Goal: Transaction & Acquisition: Purchase product/service

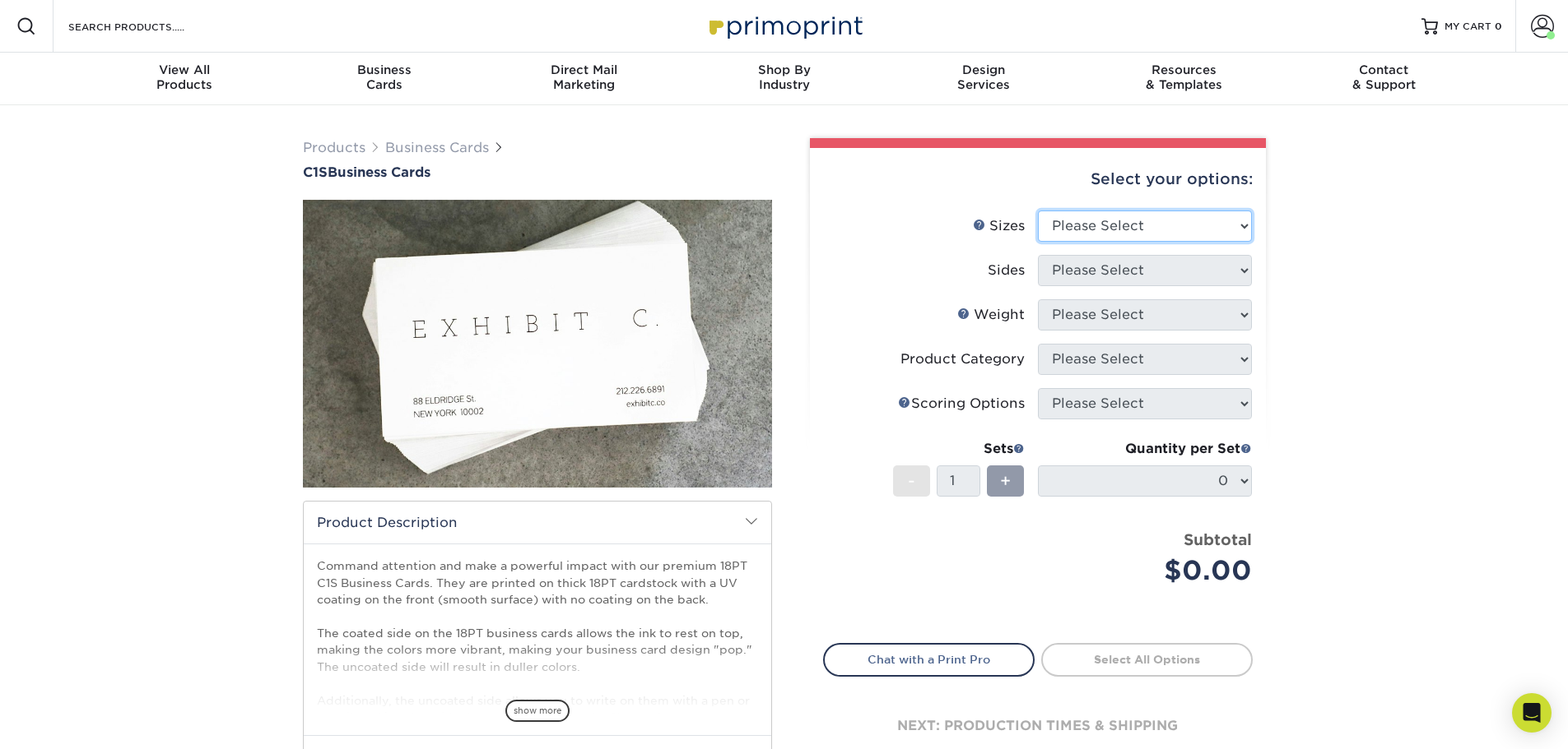
click at [1142, 228] on select "Please Select 2" x 3.5" - Standard 2.125" x 3.375" - European 2.5" x 2.5" - Squ…" at bounding box center [1144, 226] width 214 height 32
select select "2.00x3.50"
click at [1038, 211] on select "Please Select 2" x 3.5" - Standard 2.125" x 3.375" - European 2.5" x 2.5" - Squ…" at bounding box center [1144, 226] width 214 height 32
click at [1125, 268] on select "Please Select Print Both Sides Print Front Only" at bounding box center [1144, 270] width 214 height 32
select select "13abbda7-1d64-4f25-8bb2-c179b224825d"
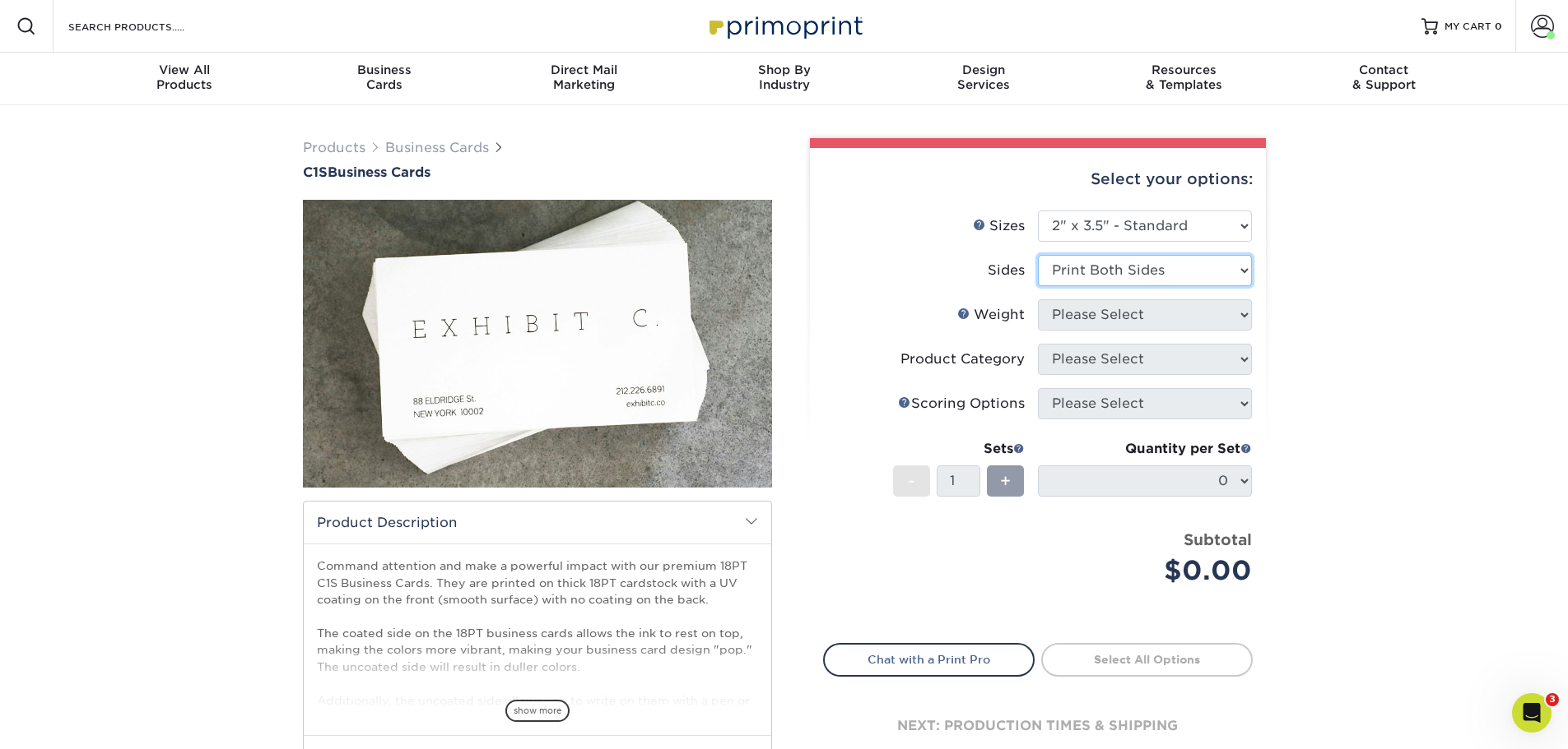
click at [1038, 255] on select "Please Select Print Both Sides Print Front Only" at bounding box center [1144, 270] width 214 height 32
click at [1110, 311] on select "Please Select 18PT C1S" at bounding box center [1144, 315] width 214 height 32
select select "18PTC1S"
click at [1038, 300] on select "Please Select 18PT C1S" at bounding box center [1144, 315] width 214 height 32
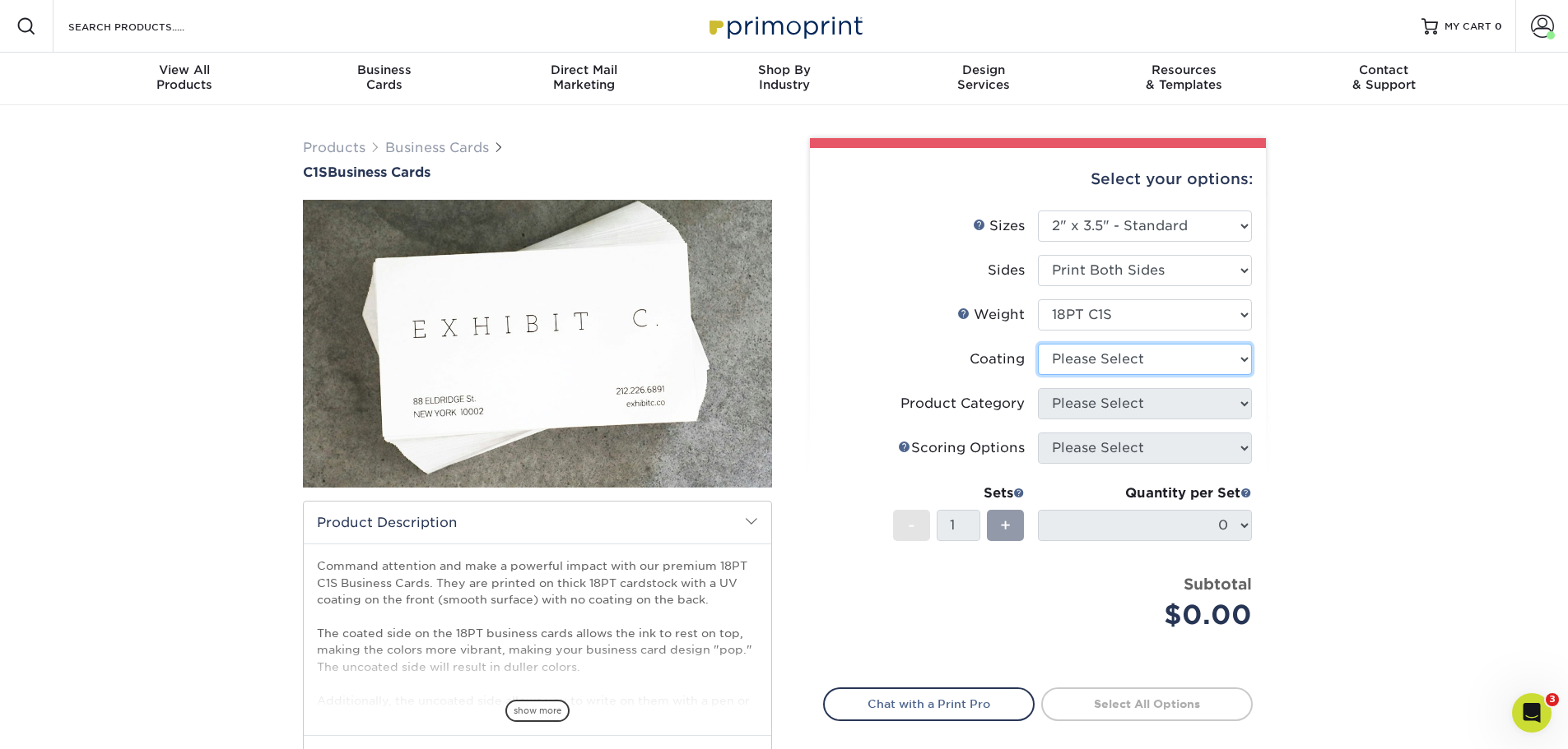
click at [1091, 360] on select at bounding box center [1144, 359] width 214 height 32
select select "1e8116af-acfc-44b1-83dc-8181aa338834"
click at [1038, 344] on select at bounding box center [1144, 359] width 214 height 32
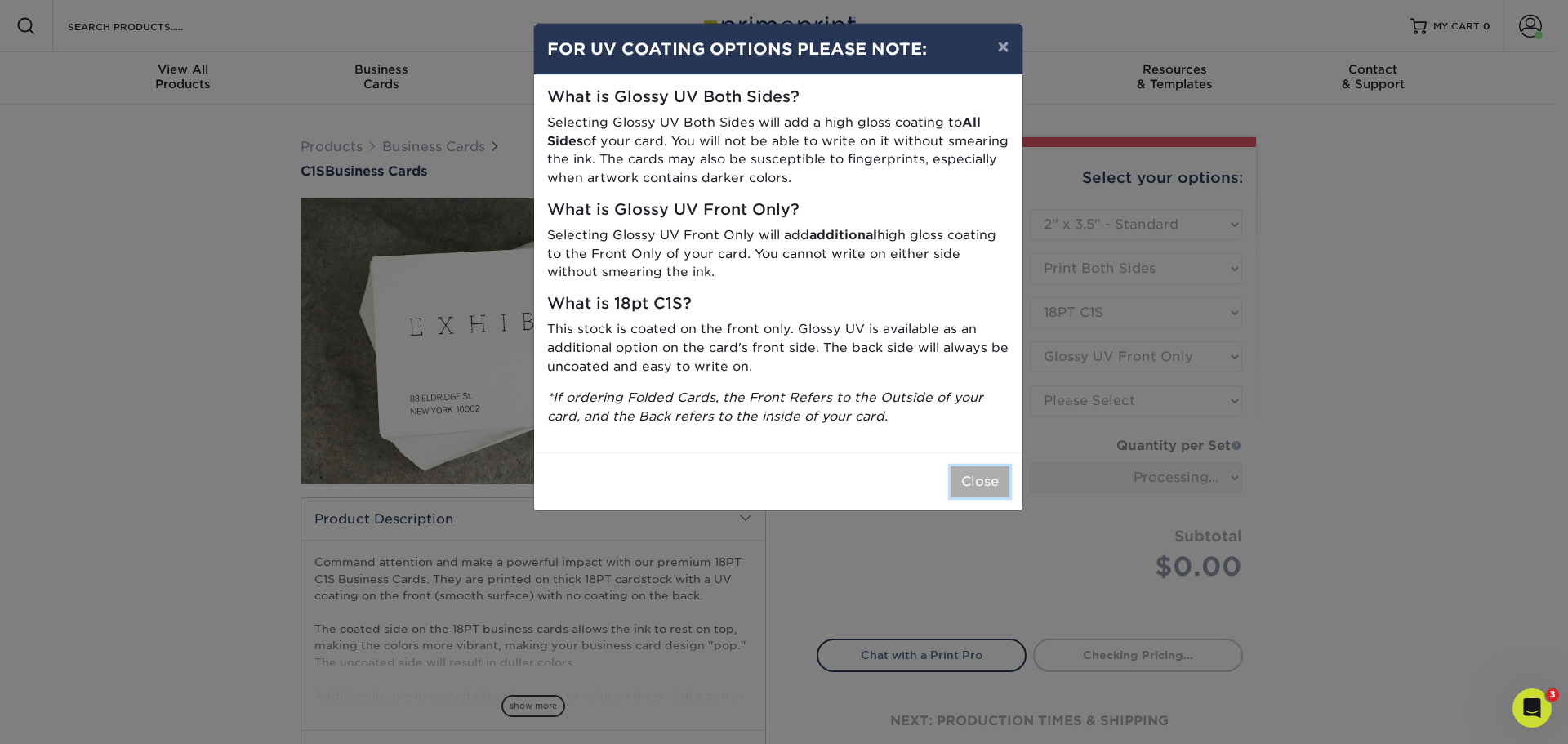
click at [975, 484] on button "Close" at bounding box center [980, 481] width 59 height 31
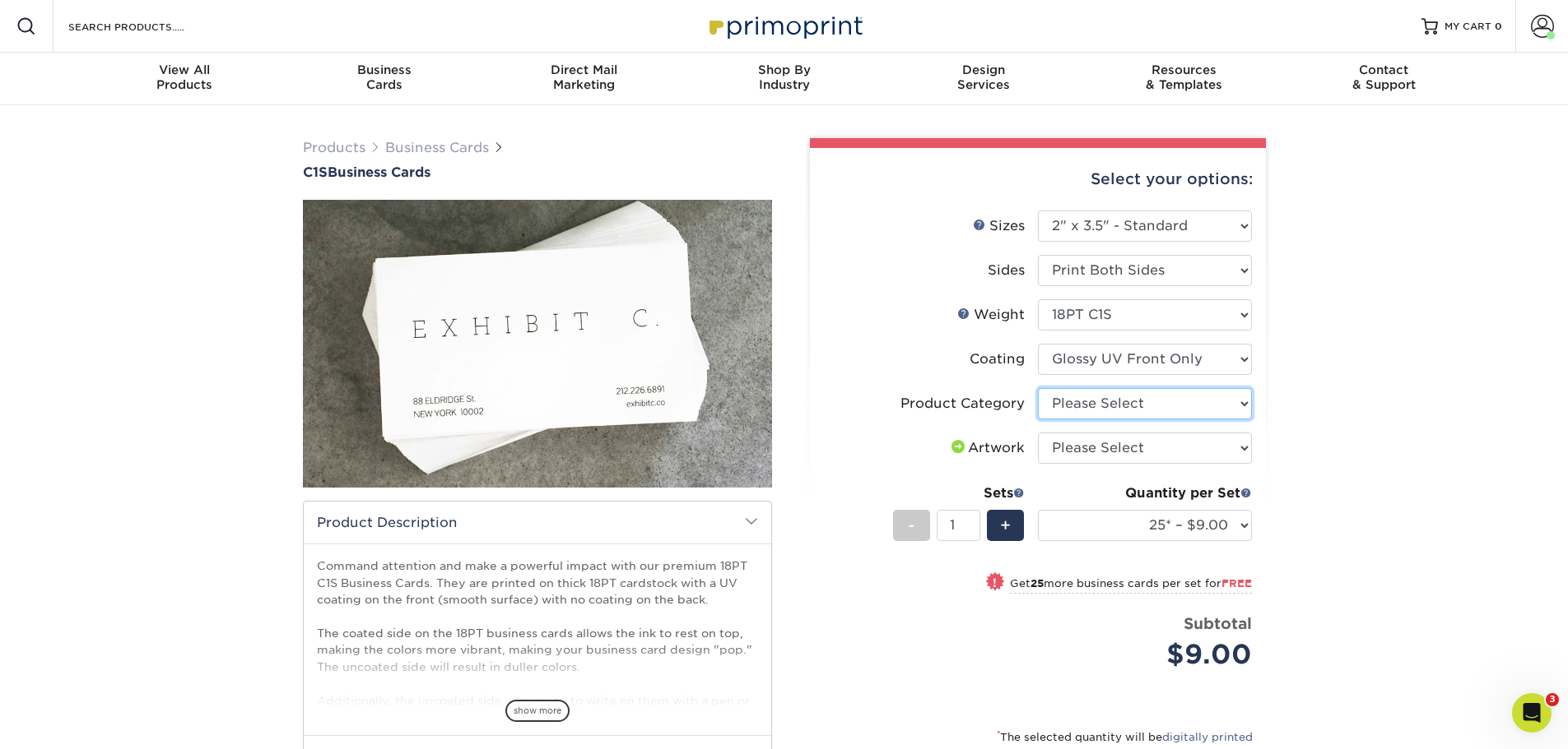
click at [1116, 407] on select "Please Select Business Cards" at bounding box center [1144, 403] width 214 height 32
select select "3b5148f1-0588-4f88-a218-97bcfdce65c1"
click at [1038, 388] on select "Please Select Business Cards" at bounding box center [1144, 403] width 214 height 32
click at [1104, 450] on select "Please Select I will upload files I need a design - $100" at bounding box center [1144, 448] width 214 height 32
select select "upload"
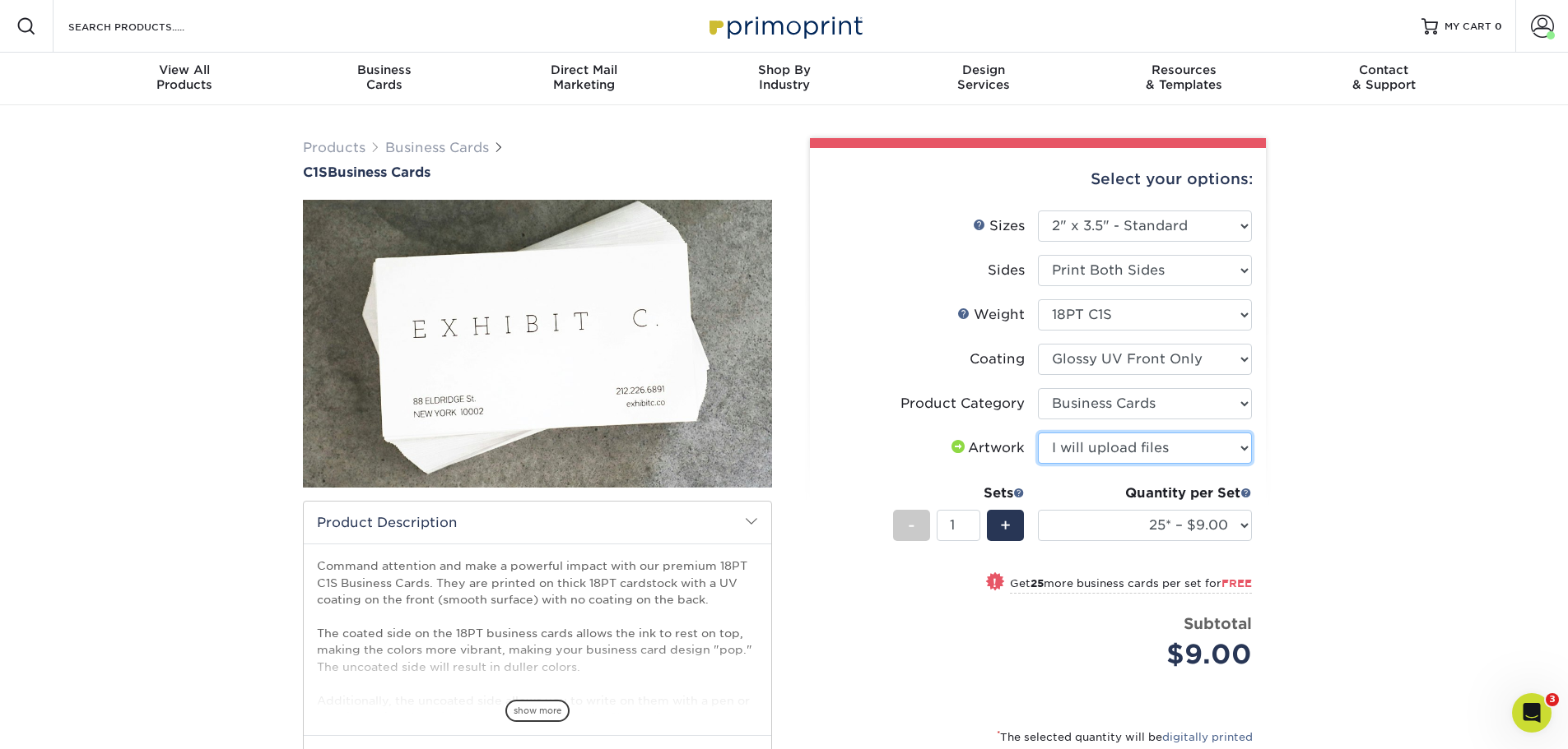
click at [1038, 433] on select "Please Select I will upload files I need a design - $100" at bounding box center [1144, 448] width 214 height 32
click at [1226, 527] on select "25* – $9.00 50* – $9.00 75* – $9.00 100* – $9.00 250* – $20.00 500 – $39.00 100…" at bounding box center [1144, 525] width 214 height 32
select select "250* – $20.00"
click at [1038, 510] on select "25* – $9.00 50* – $9.00 75* – $9.00 100* – $9.00 250* – $20.00 500 – $39.00 100…" at bounding box center [1144, 525] width 214 height 32
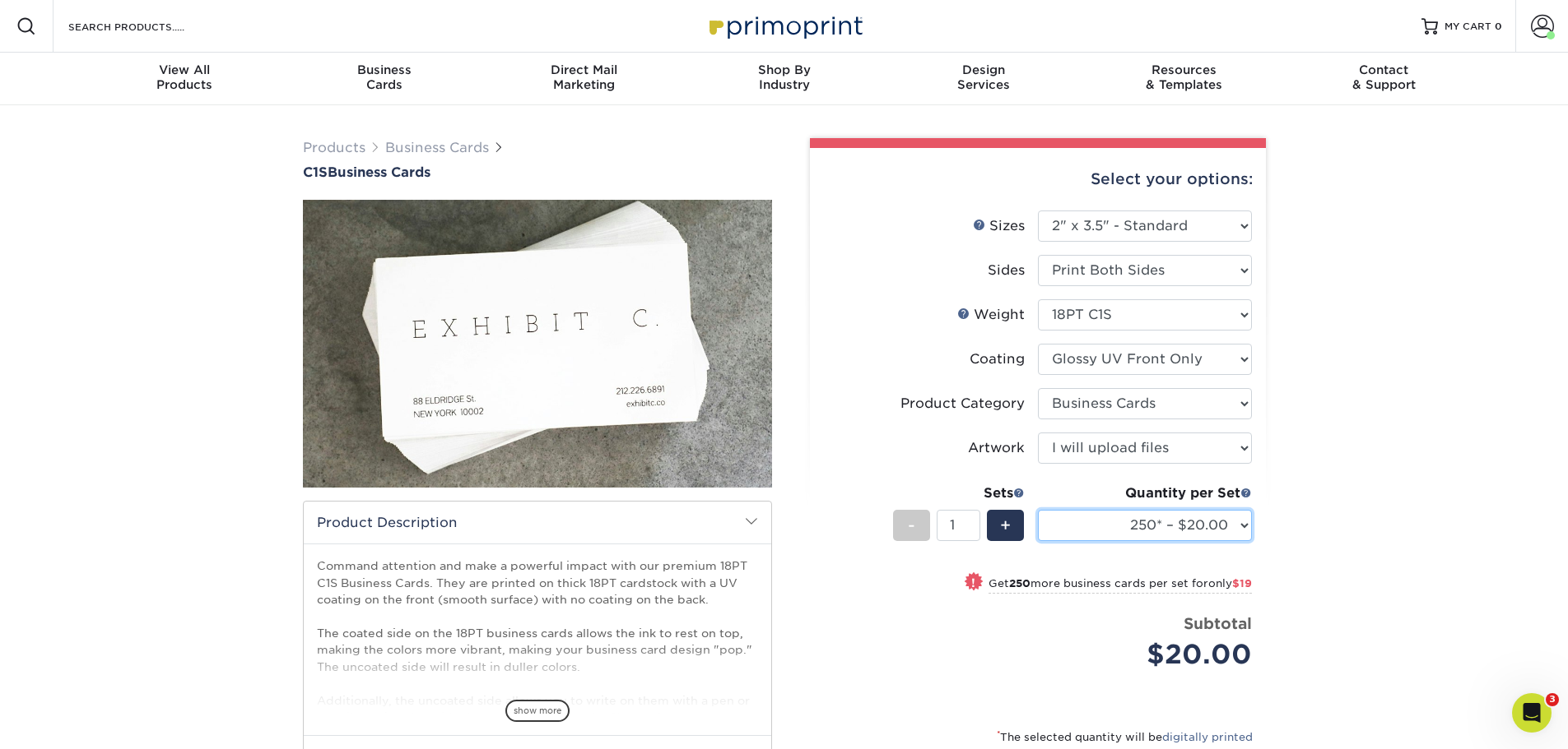
scroll to position [165, 0]
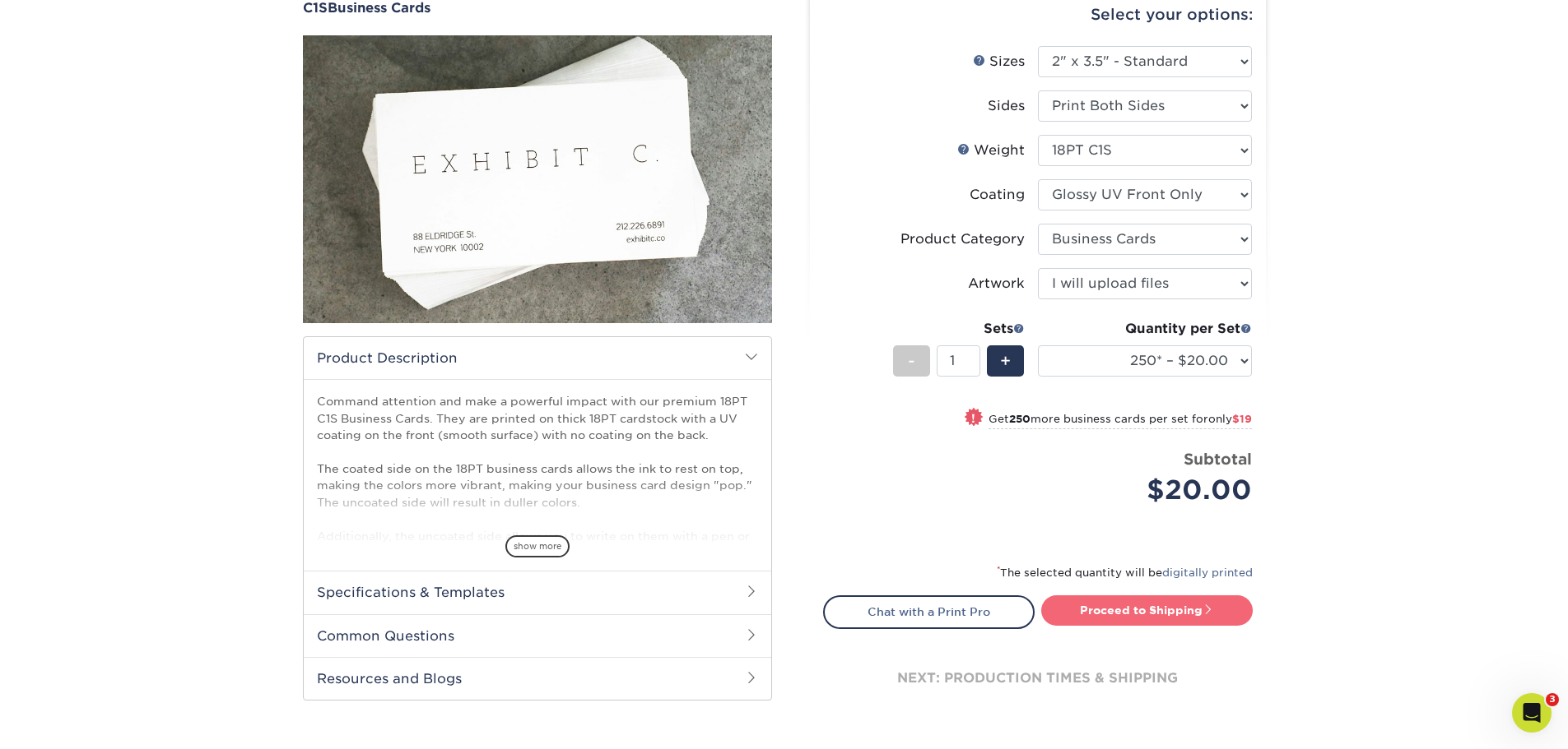
click at [1167, 614] on link "Proceed to Shipping" at bounding box center [1146, 610] width 212 height 30
type input "Set 1"
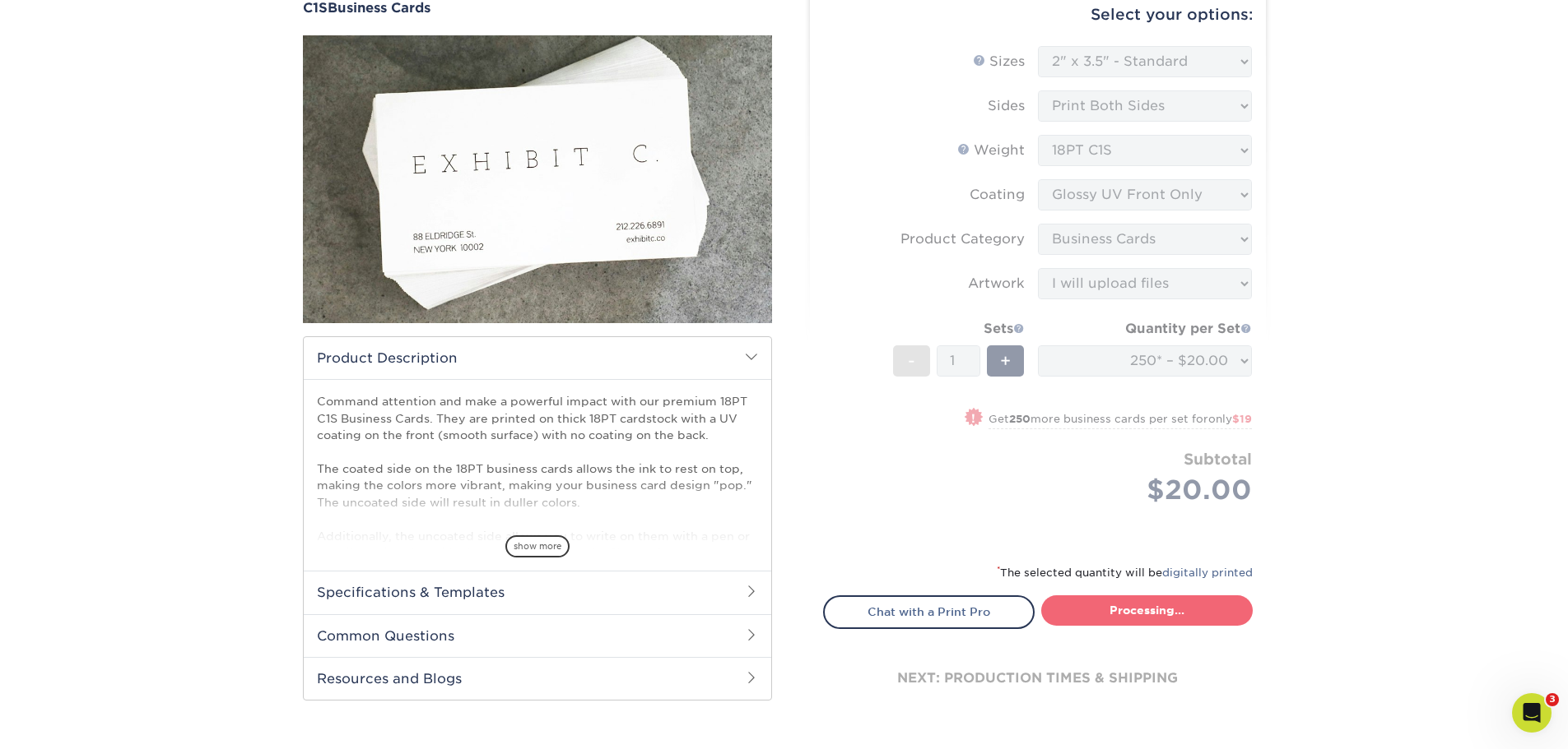
select select "cc64f0bf-51ce-406b-b6ca-f03cd1fca999"
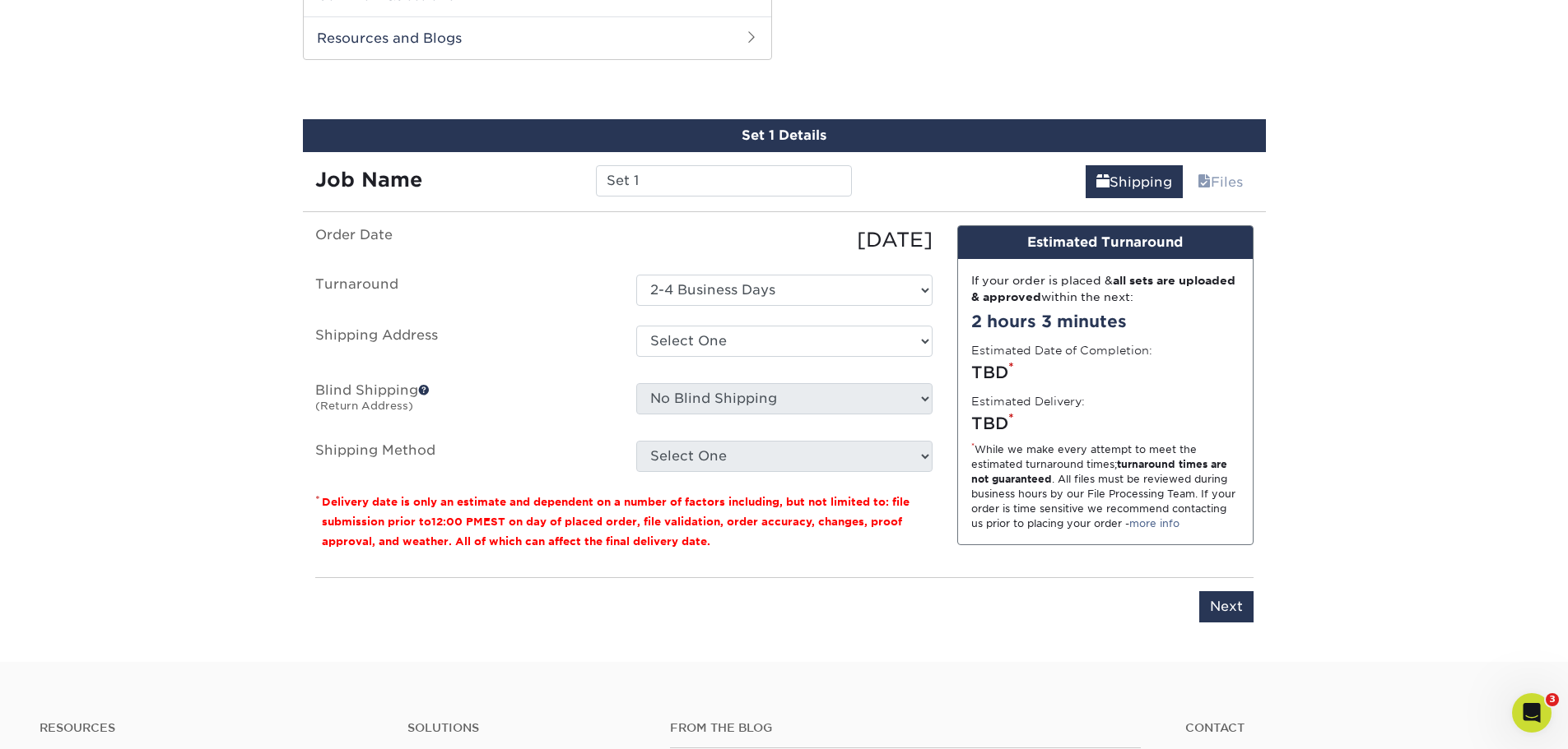
scroll to position [641, 0]
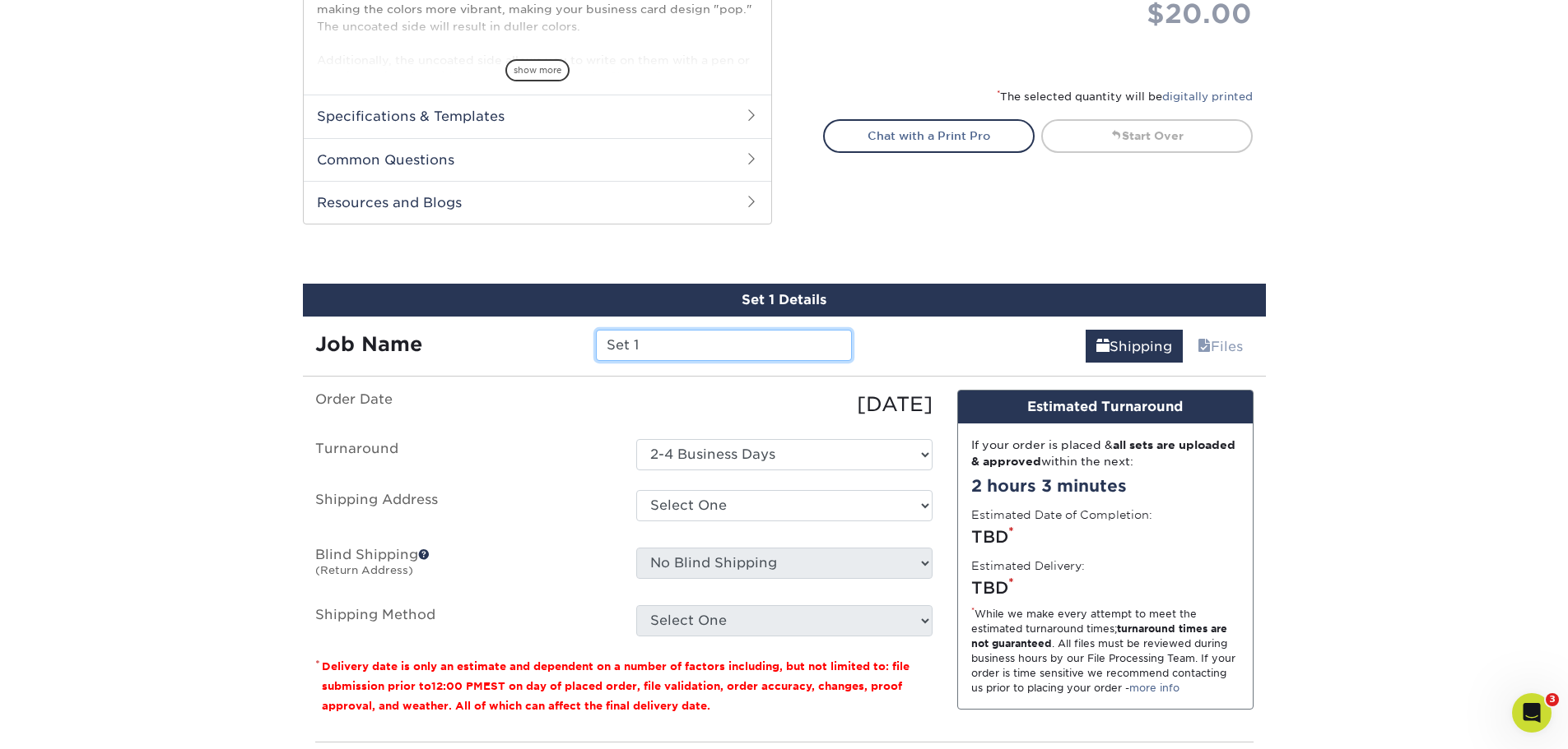
drag, startPoint x: 640, startPoint y: 340, endPoint x: 603, endPoint y: 346, distance: 37.5
click at [603, 346] on input "Set 1" at bounding box center [724, 345] width 256 height 32
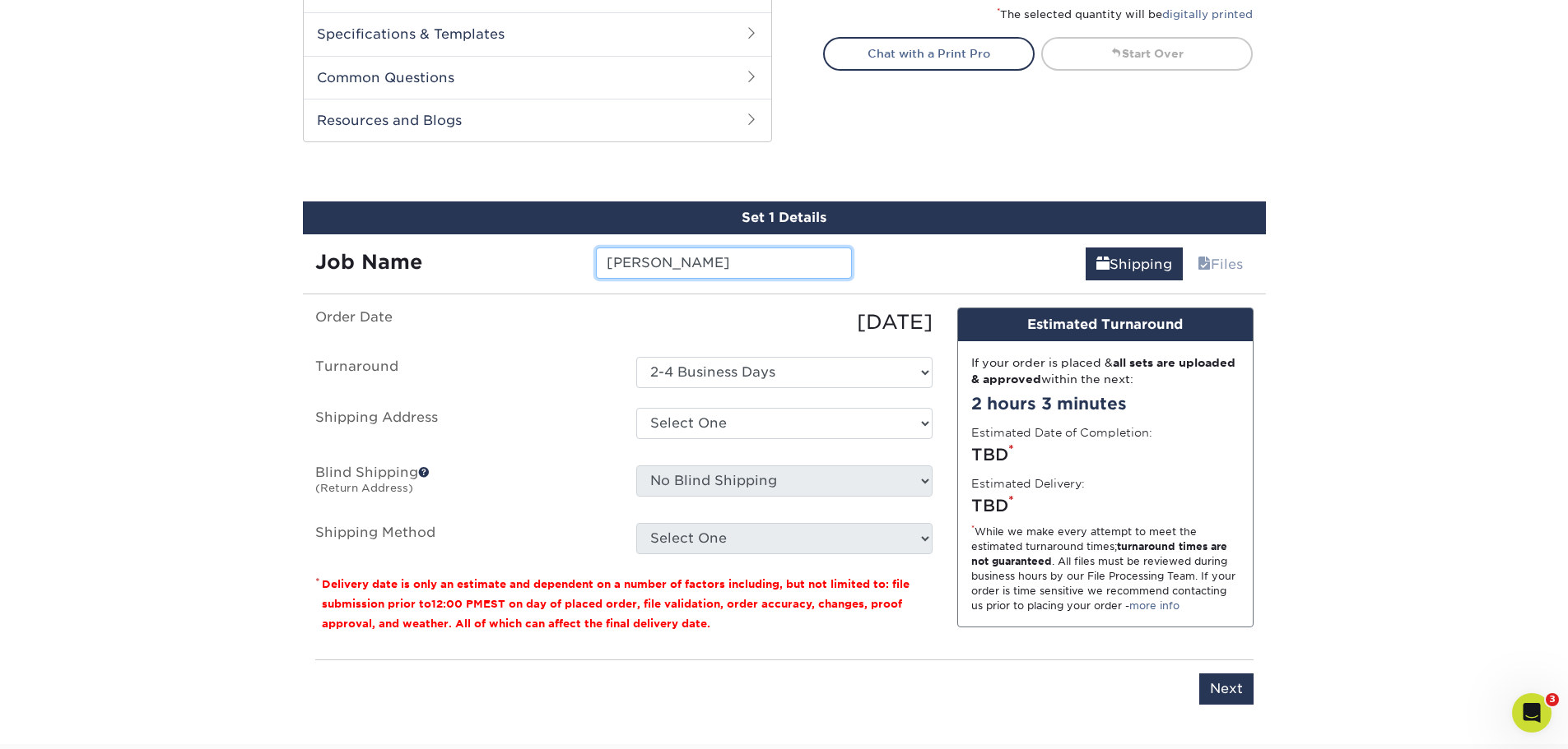
type input "[PERSON_NAME]"
click at [730, 431] on select "Select One [PERSON_NAME] [PERSON_NAME] [PERSON_NAME] Global [PERSON_NAME] [PERS…" at bounding box center [784, 423] width 296 height 32
select select "224478"
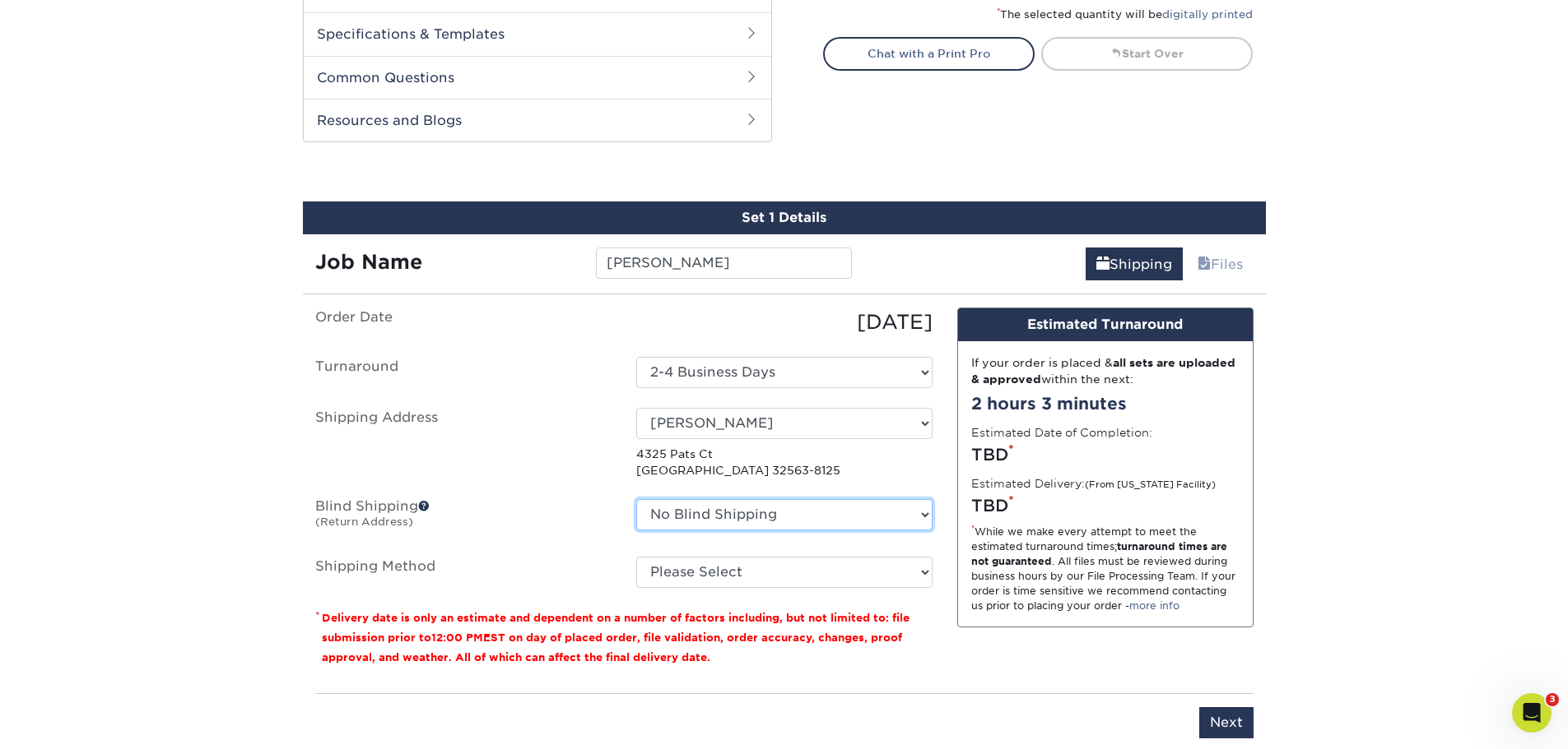
click at [852, 521] on select "No Blind Shipping [PERSON_NAME] [PERSON_NAME] [PERSON_NAME] Global [PERSON_NAME…" at bounding box center [784, 514] width 296 height 32
select select "276730"
click at [636, 499] on select "No Blind Shipping [PERSON_NAME] [PERSON_NAME] [PERSON_NAME] Global [PERSON_NAME…" at bounding box center [784, 514] width 296 height 32
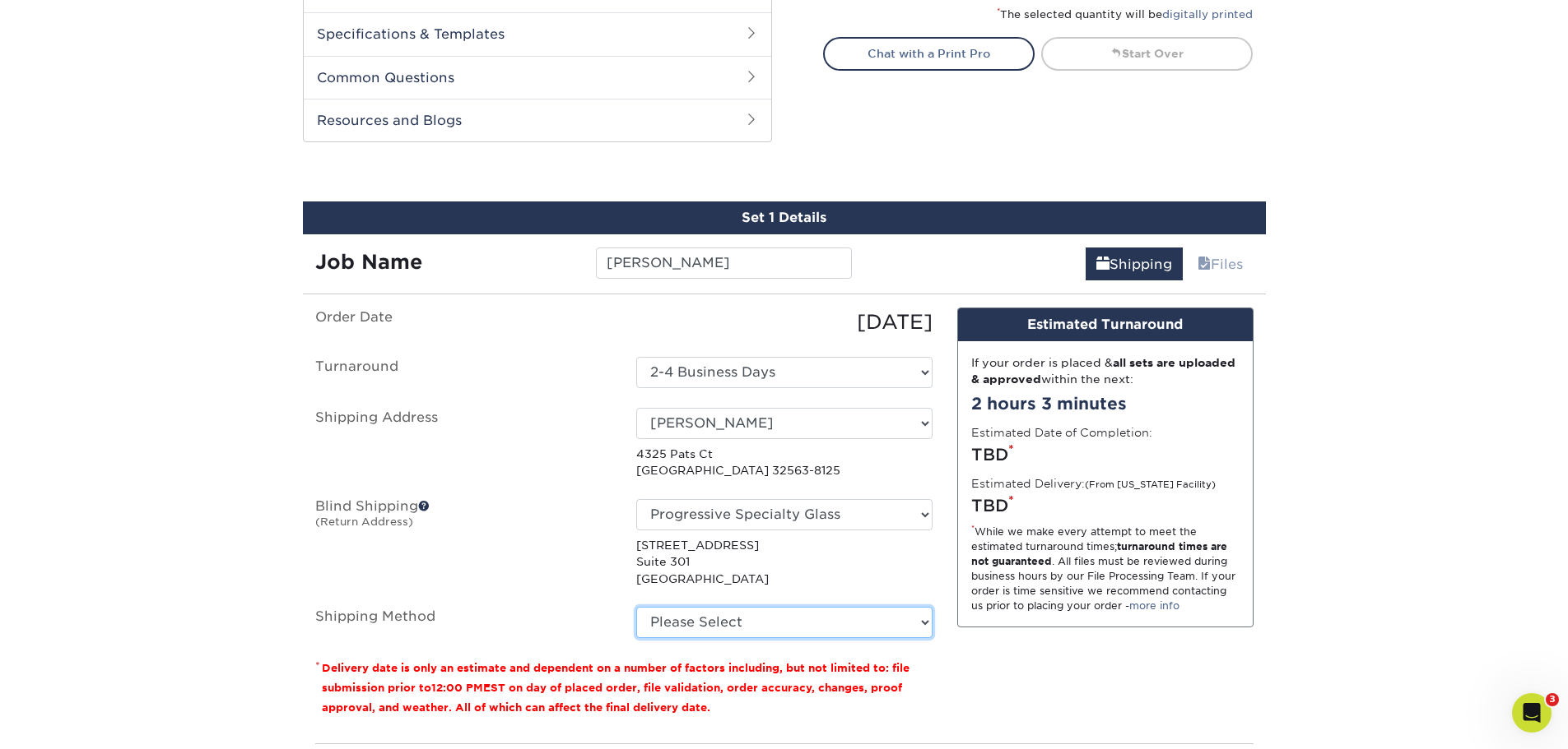
click at [783, 627] on select "Please Select Ground Shipping (+$7.84) 3 Day Shipping Service (+$24.95) 2 Day A…" at bounding box center [784, 623] width 296 height 32
select select "03"
click at [636, 607] on select "Please Select Ground Shipping (+$7.84) 3 Day Shipping Service (+$24.95) 2 Day A…" at bounding box center [784, 623] width 296 height 32
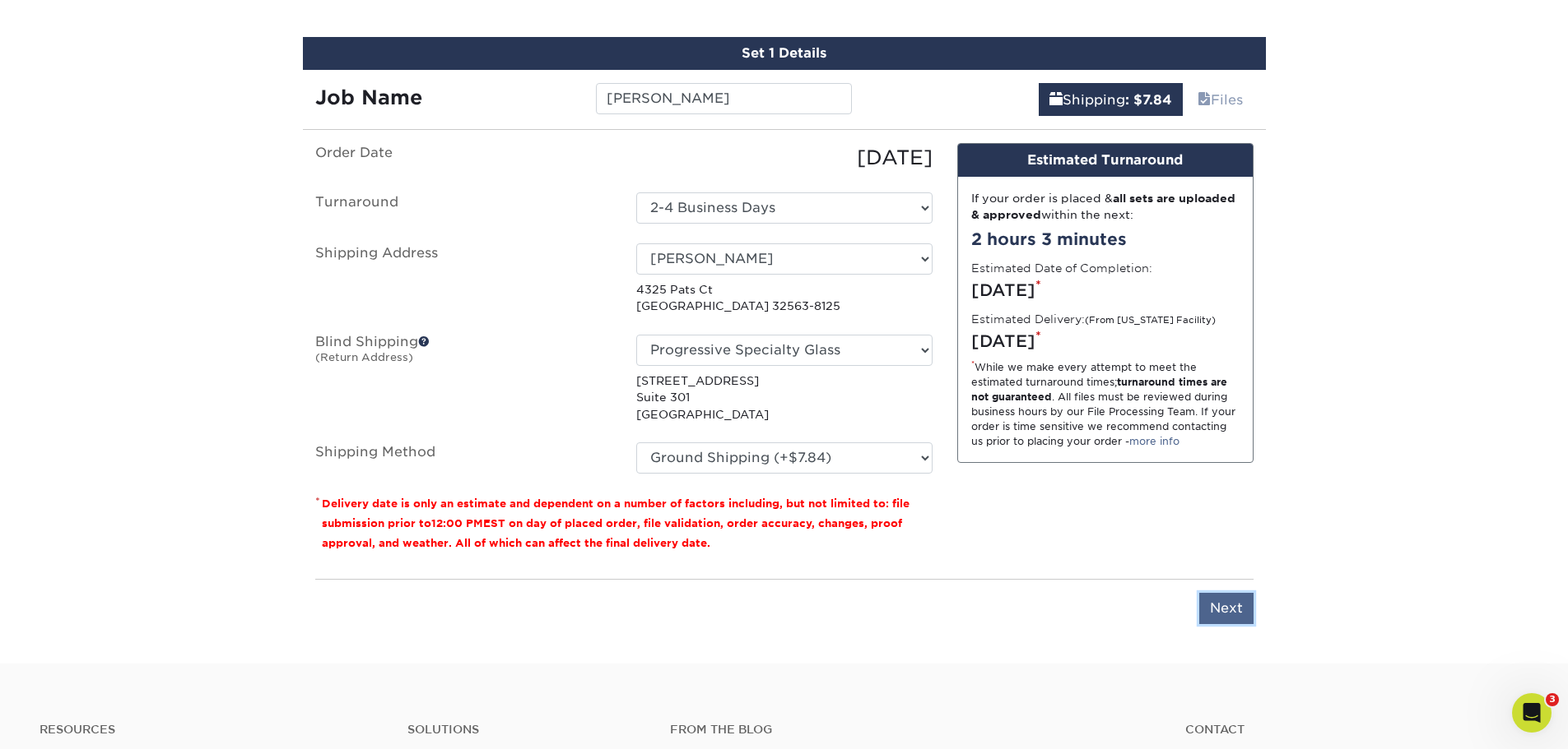
click at [1214, 607] on input "Next" at bounding box center [1226, 608] width 55 height 32
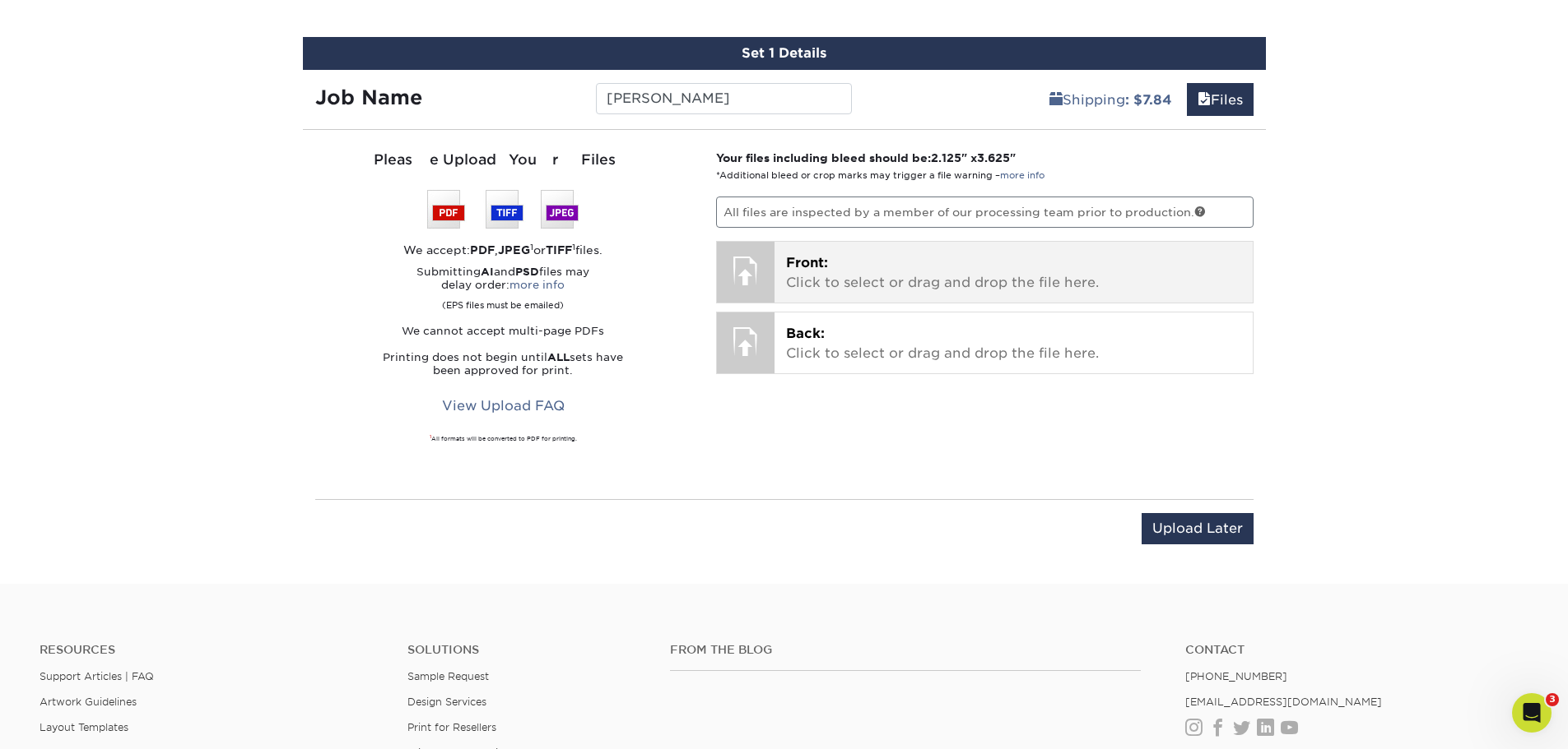
click at [861, 268] on p "Front: Click to select or drag and drop the file here." at bounding box center [1013, 272] width 455 height 39
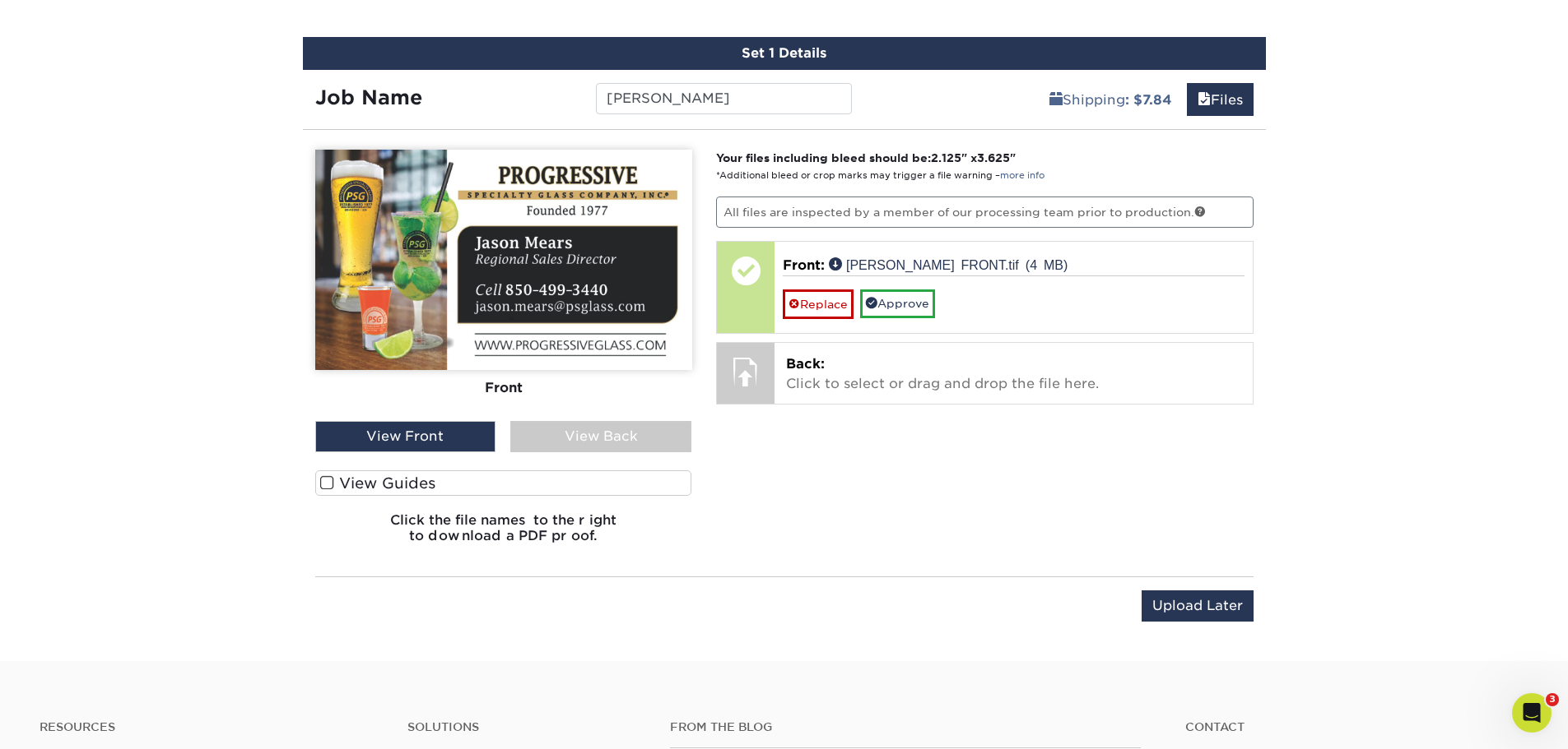
click at [334, 481] on span at bounding box center [327, 483] width 14 height 15
click at [0, 0] on input "View Guides" at bounding box center [0, 0] width 0 height 0
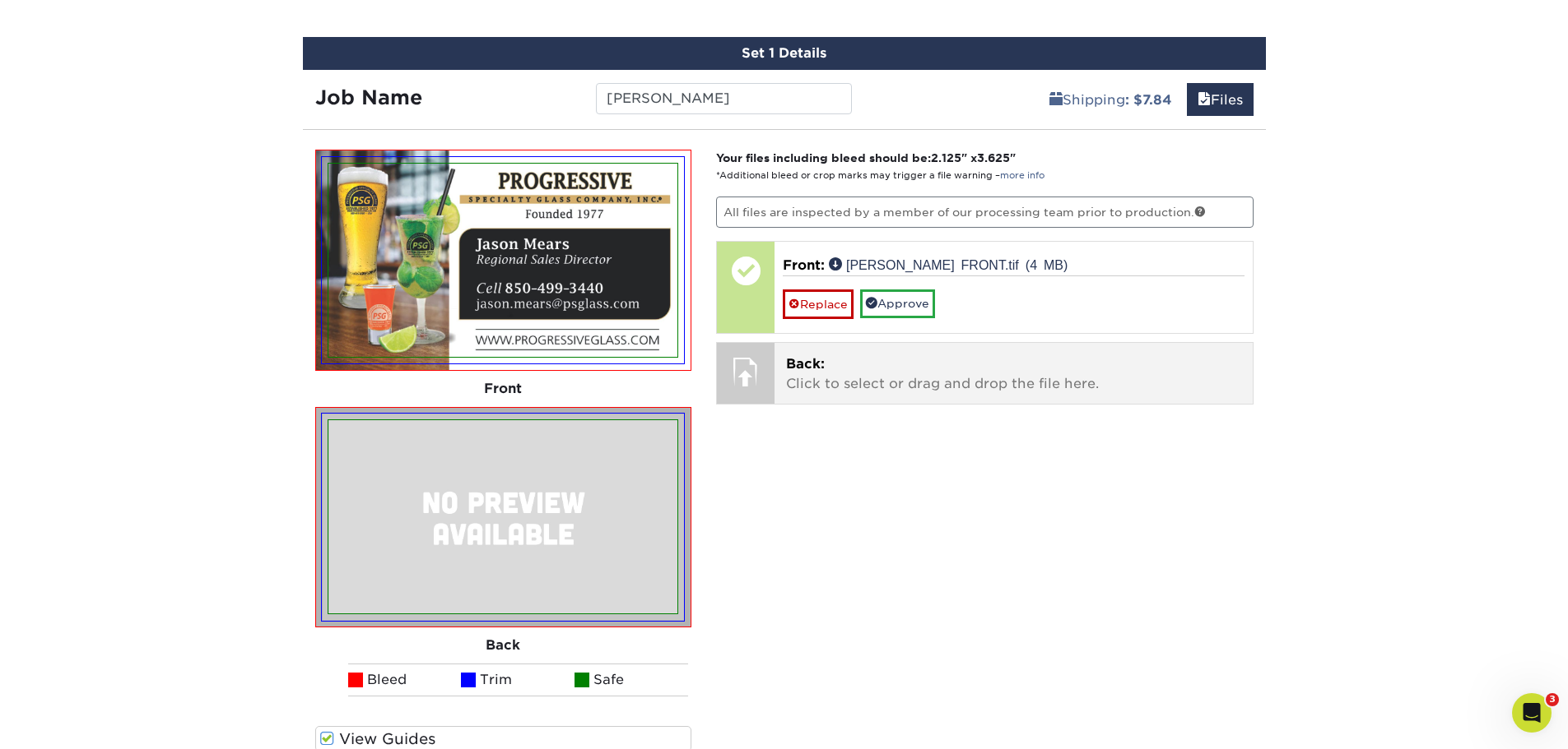
click at [867, 375] on p "Back: Click to select or drag and drop the file here." at bounding box center [1013, 374] width 455 height 39
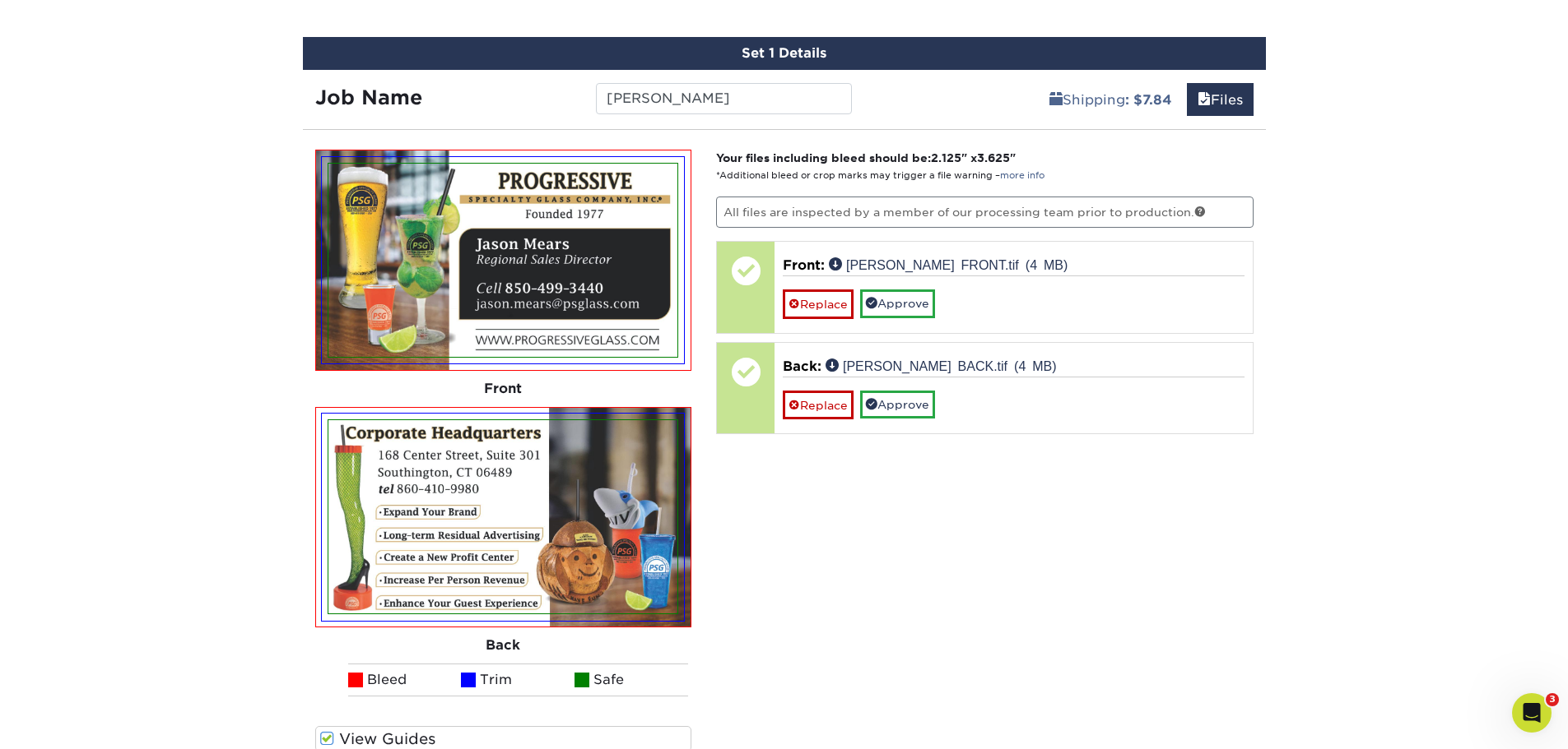
scroll to position [969, 0]
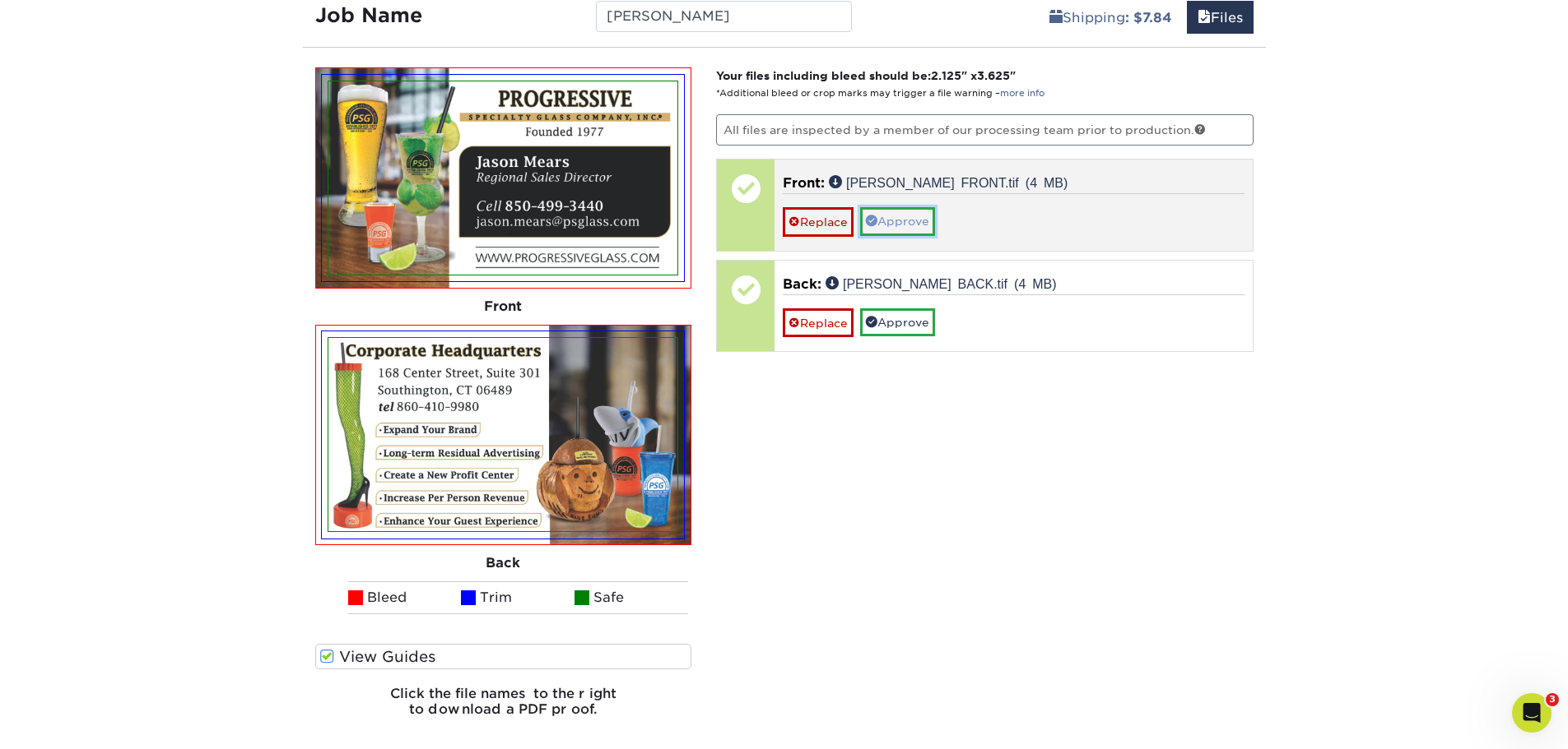
click at [911, 225] on link "Approve" at bounding box center [897, 220] width 75 height 28
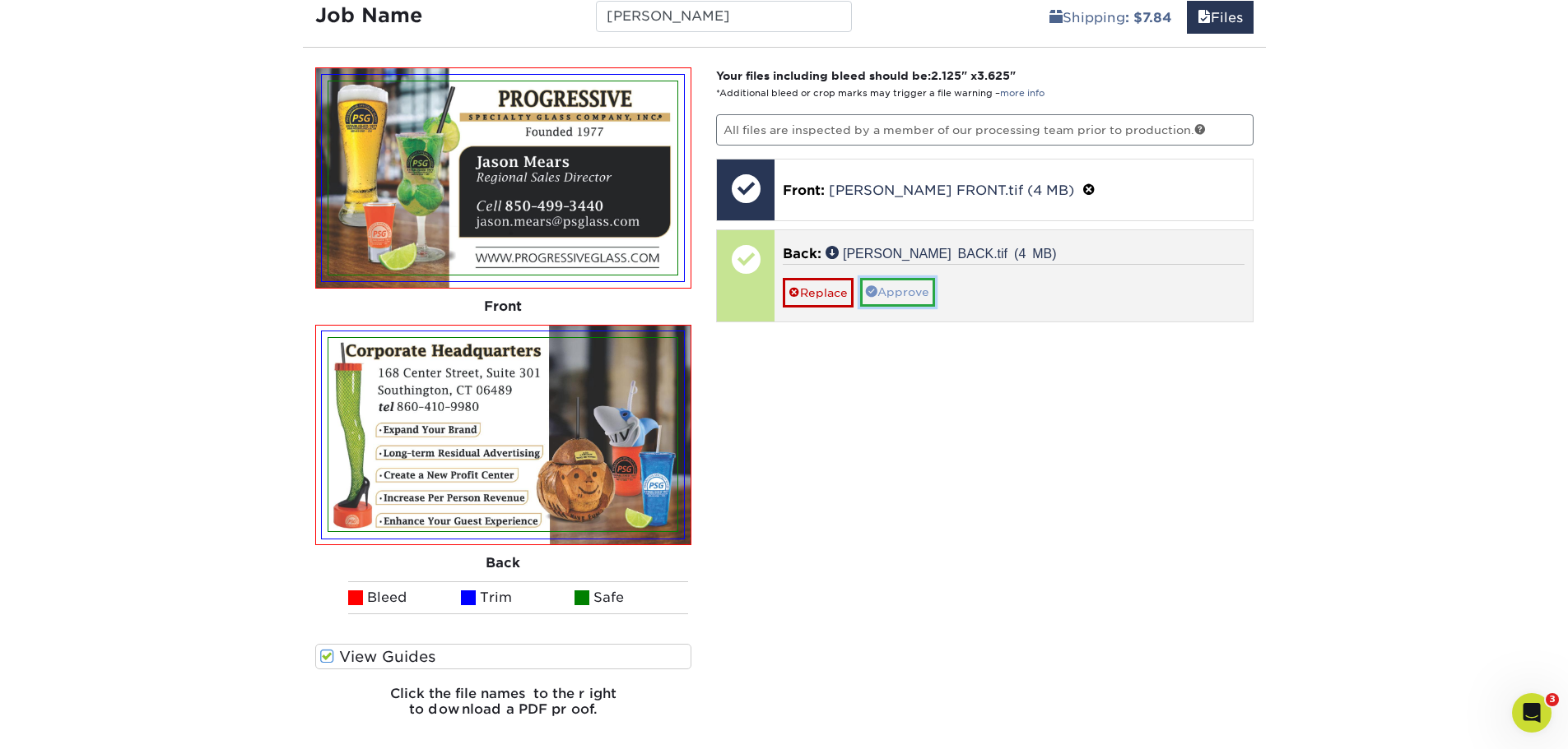
click at [905, 284] on link "Approve" at bounding box center [897, 291] width 75 height 28
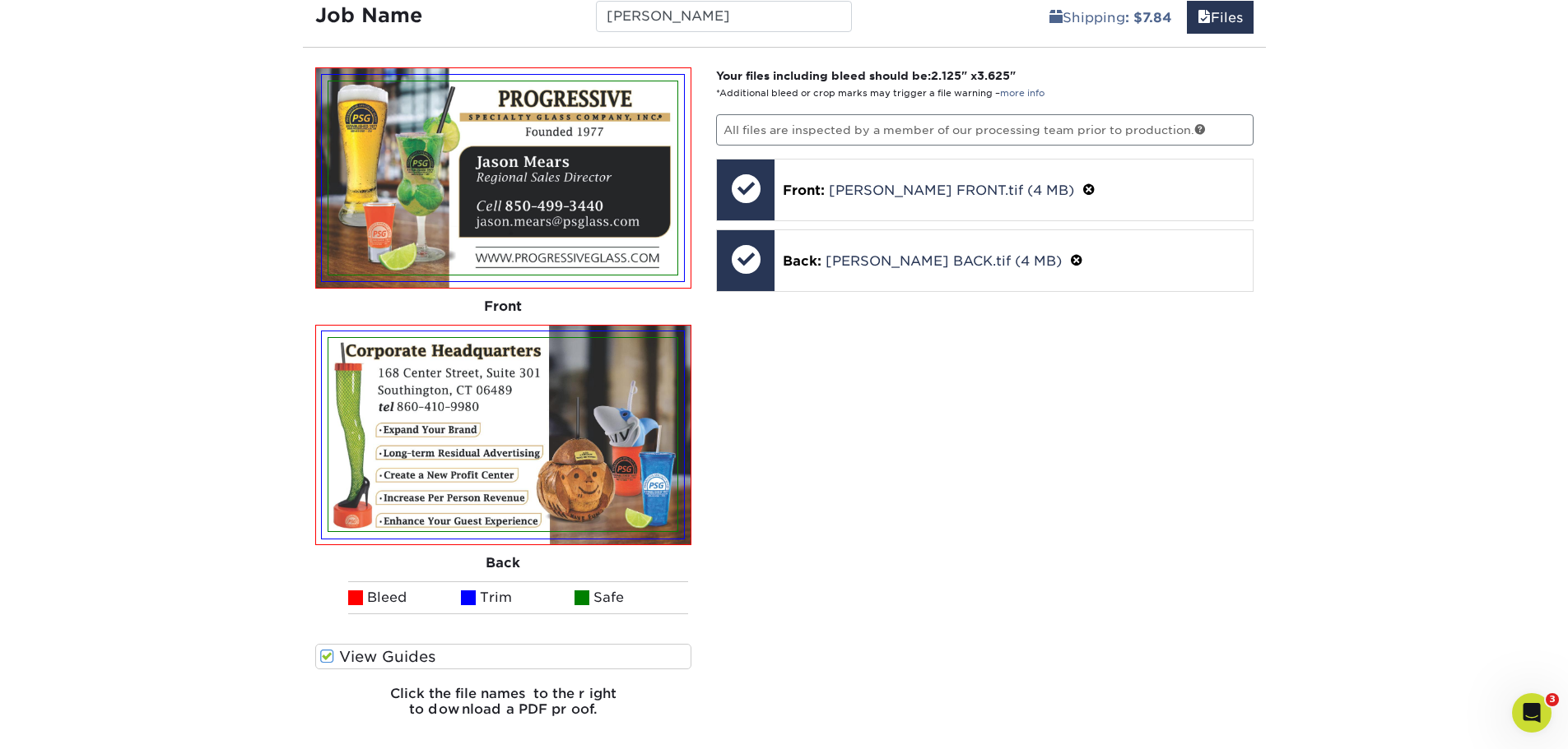
scroll to position [1134, 0]
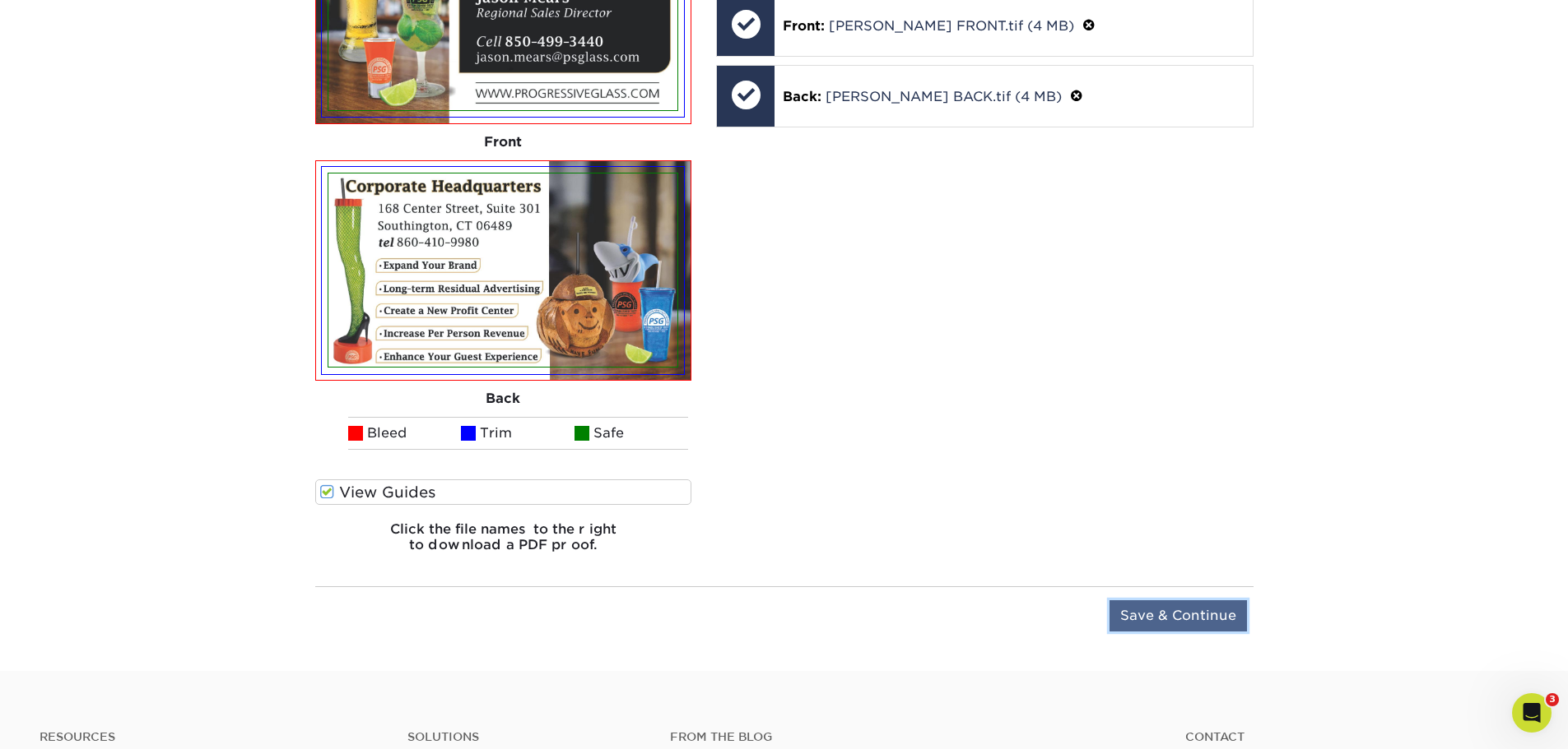
click at [1196, 611] on input "Save & Continue" at bounding box center [1178, 616] width 137 height 32
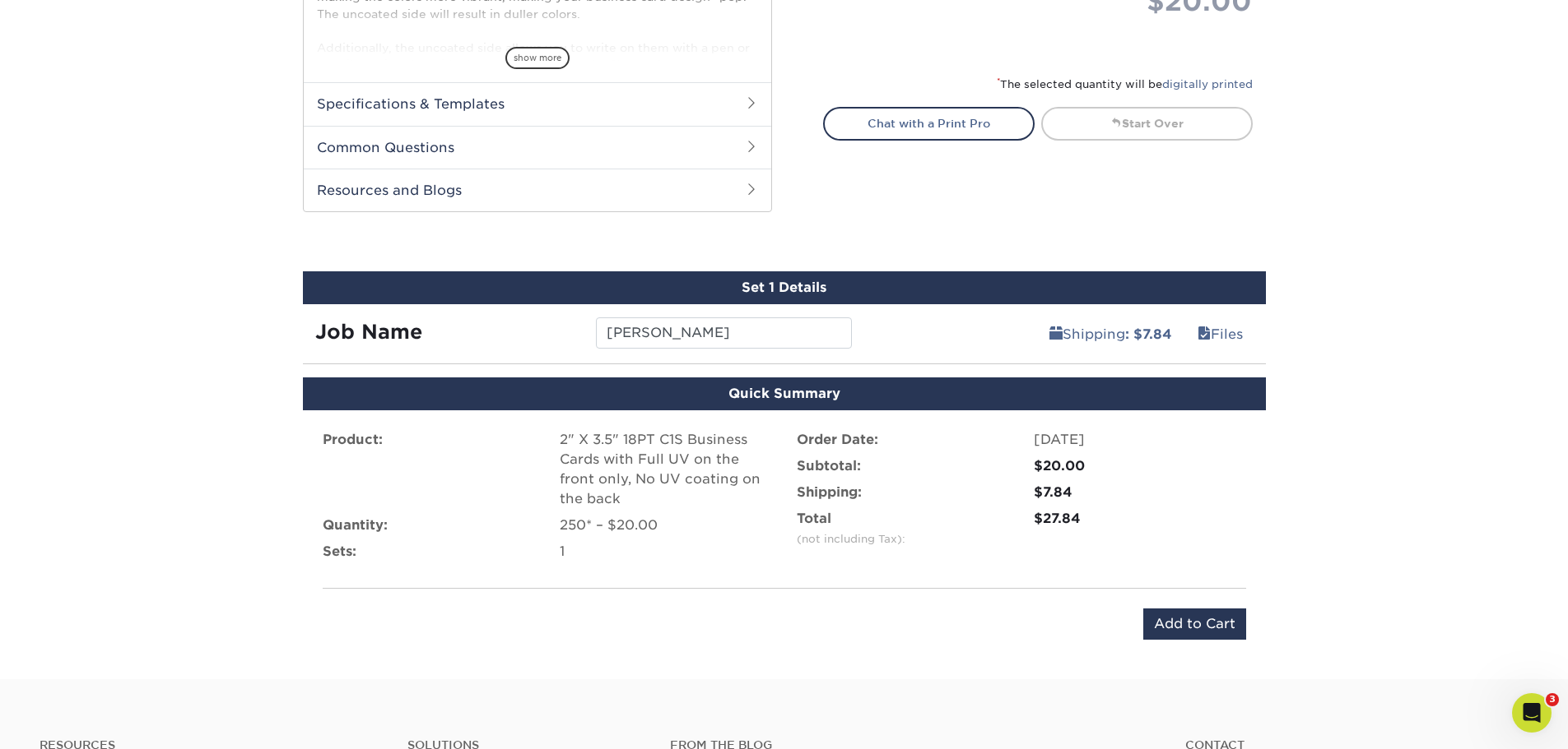
scroll to position [736, 0]
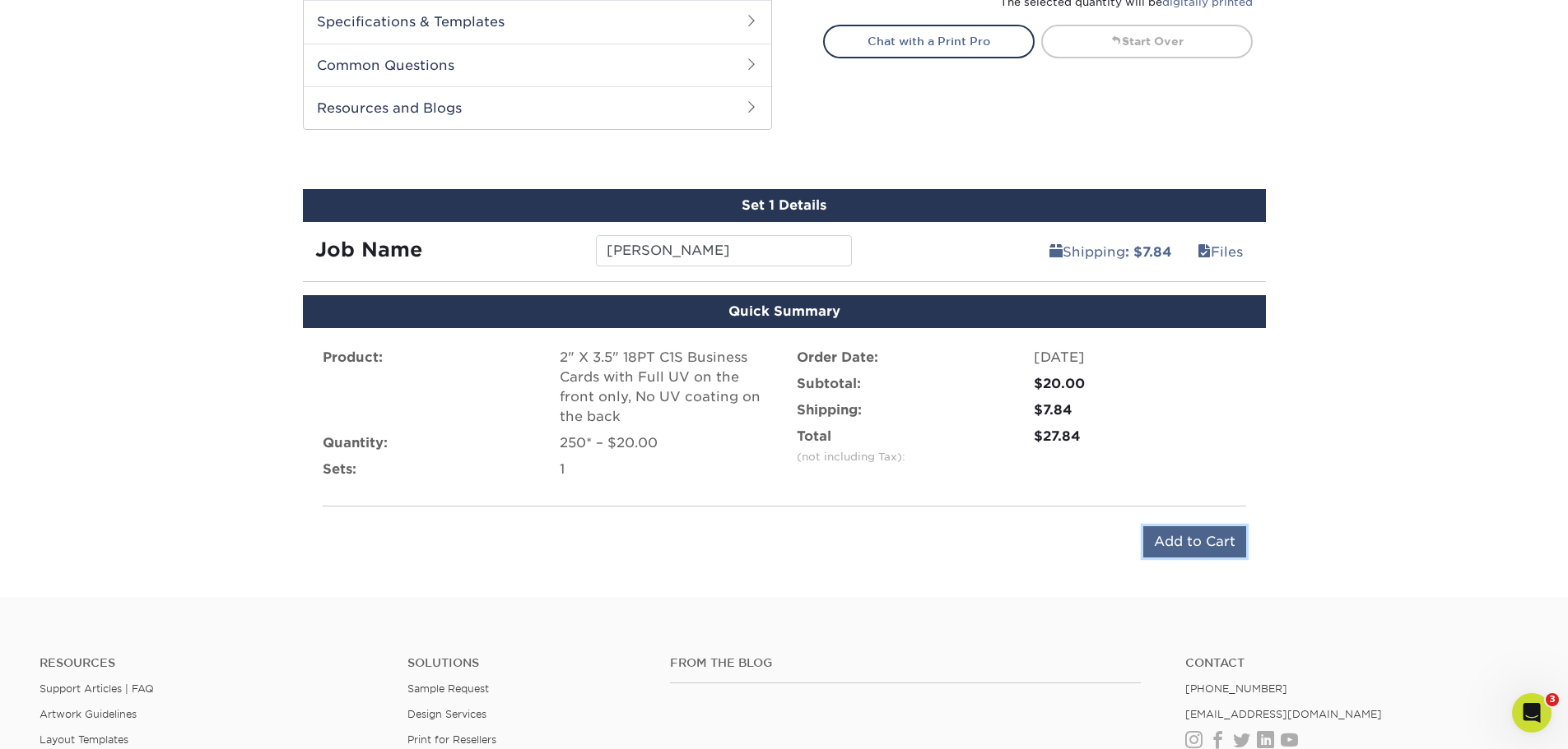
click at [1181, 532] on input "Add to Cart" at bounding box center [1194, 542] width 103 height 32
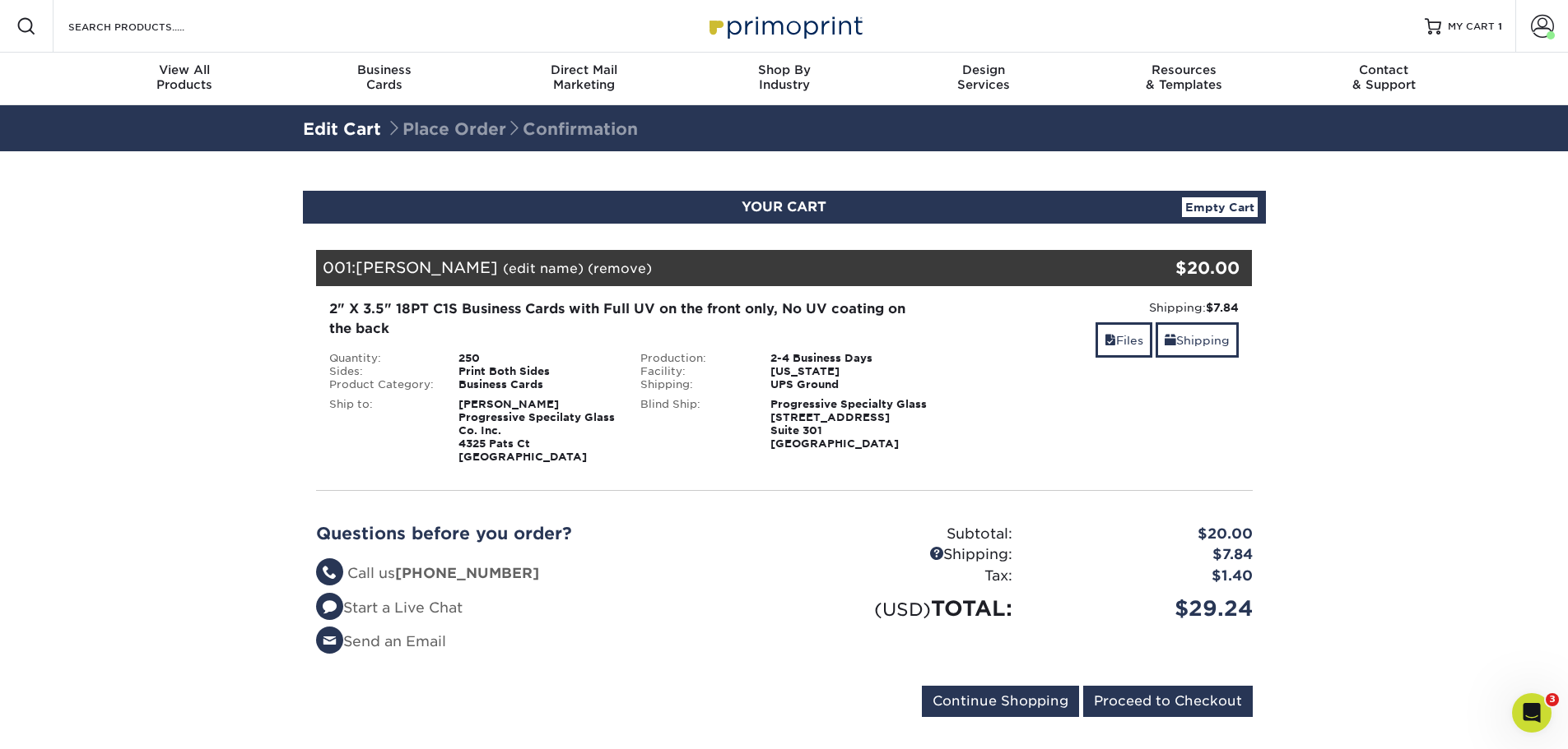
scroll to position [82, 0]
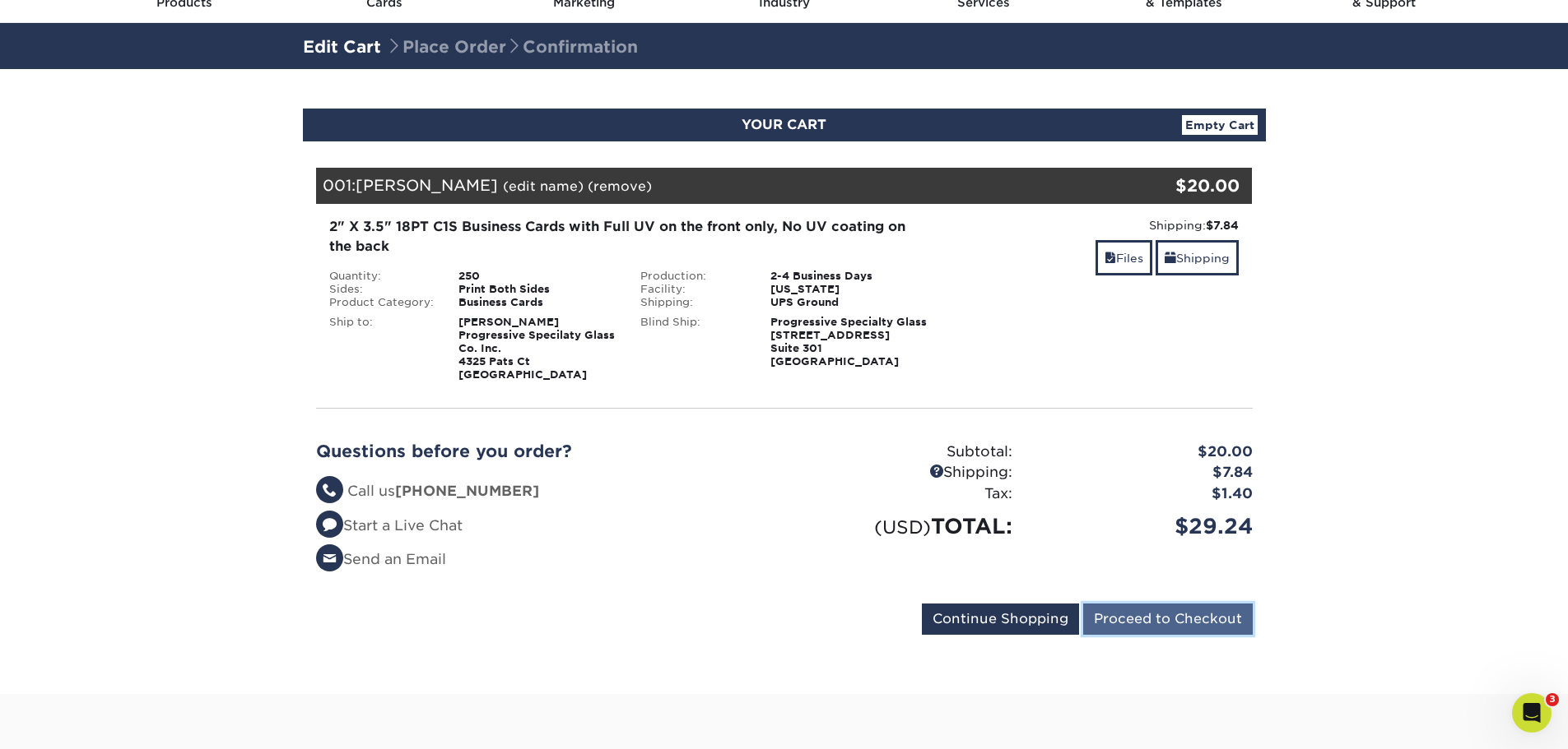
click at [1192, 613] on input "Proceed to Checkout" at bounding box center [1167, 619] width 170 height 32
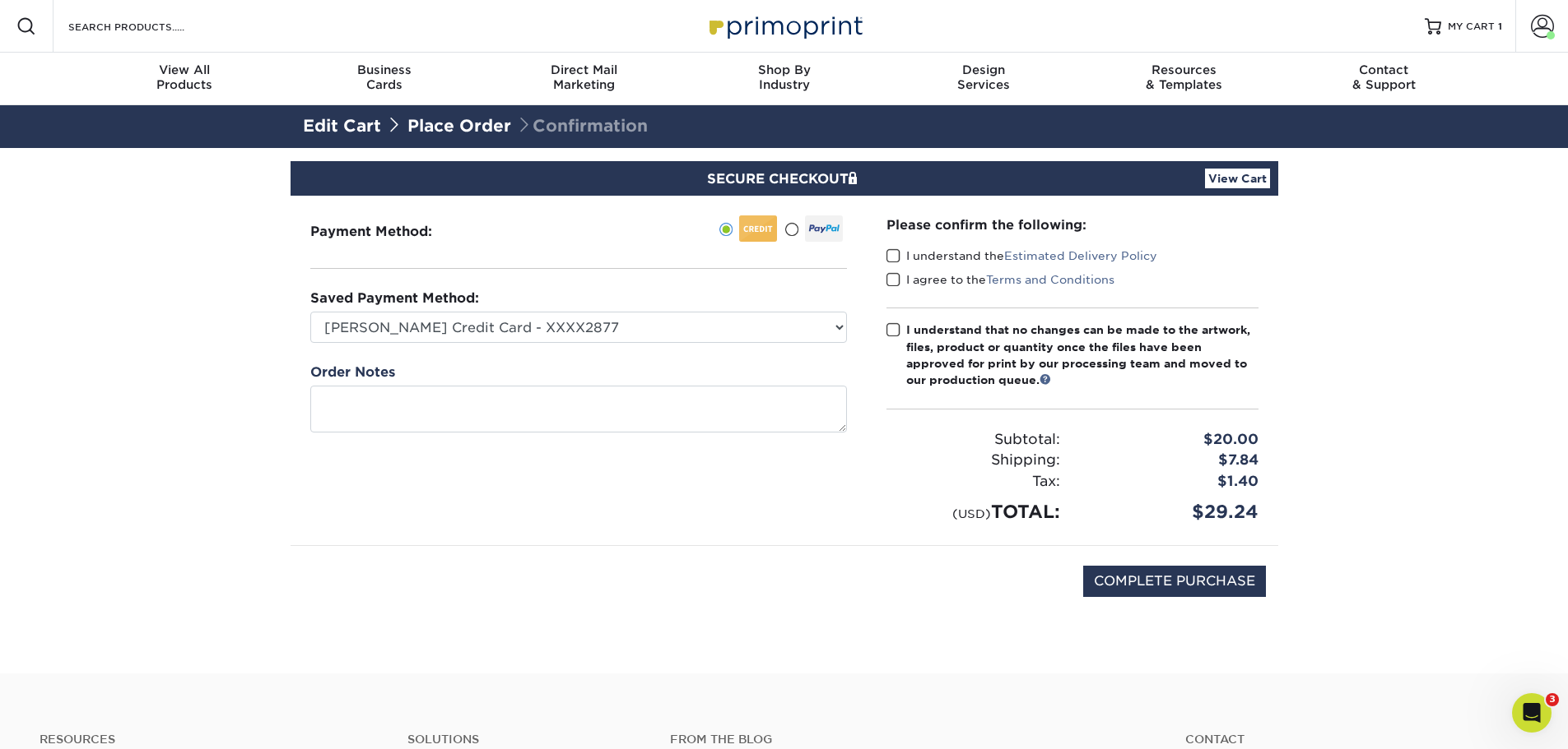
click at [888, 257] on span at bounding box center [893, 256] width 14 height 15
click at [0, 0] on input "I understand the Estimated Delivery Policy" at bounding box center [0, 0] width 0 height 0
click at [888, 276] on span at bounding box center [893, 280] width 14 height 15
click at [0, 0] on input "I agree to the Terms and Conditions" at bounding box center [0, 0] width 0 height 0
click at [891, 328] on span at bounding box center [893, 330] width 14 height 15
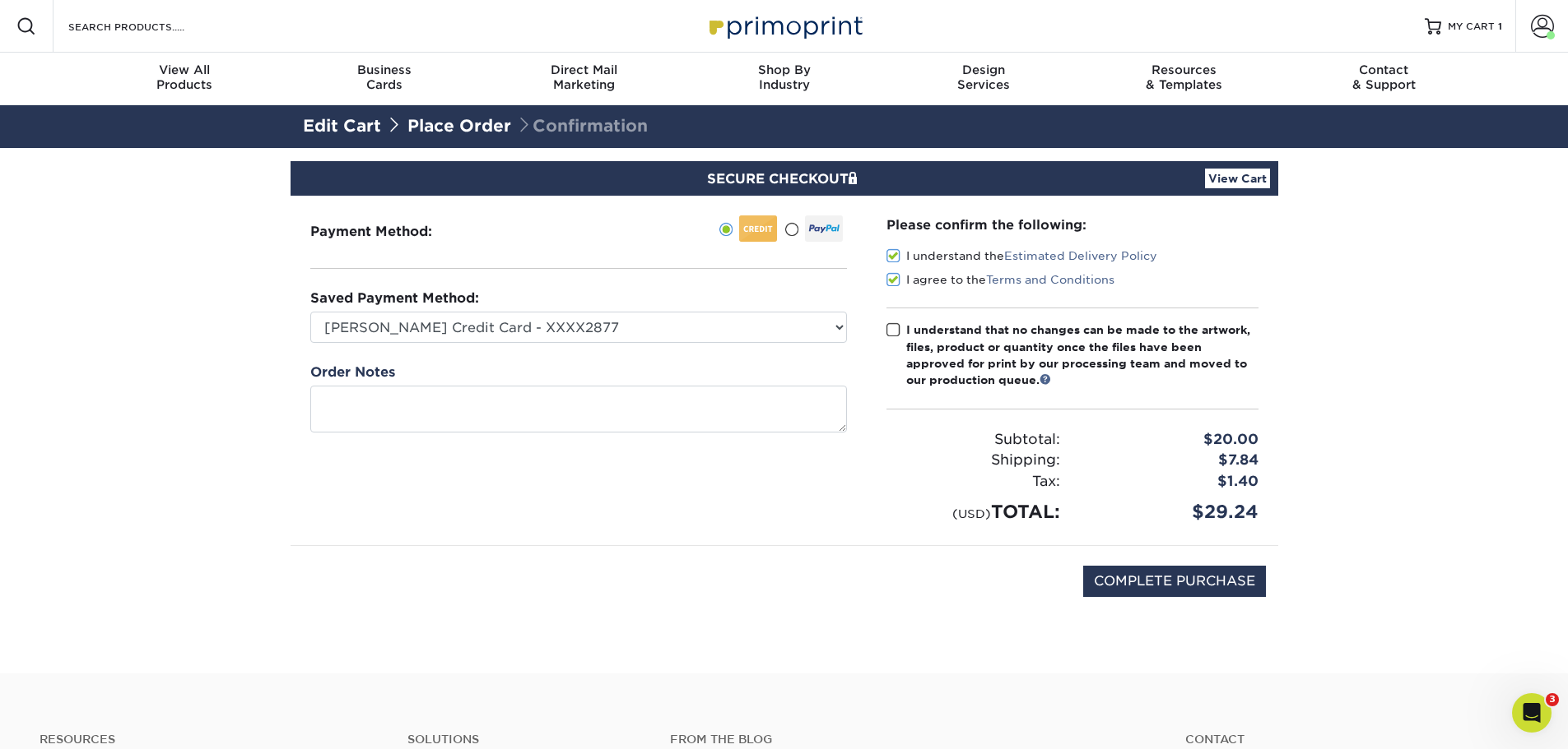
click at [0, 0] on input "I understand that no changes can be made to the artwork, files, product or quan…" at bounding box center [0, 0] width 0 height 0
click at [1139, 579] on input "COMPLETE PURCHASE" at bounding box center [1174, 581] width 183 height 32
type input "PROCESSING, PLEASE WAIT..."
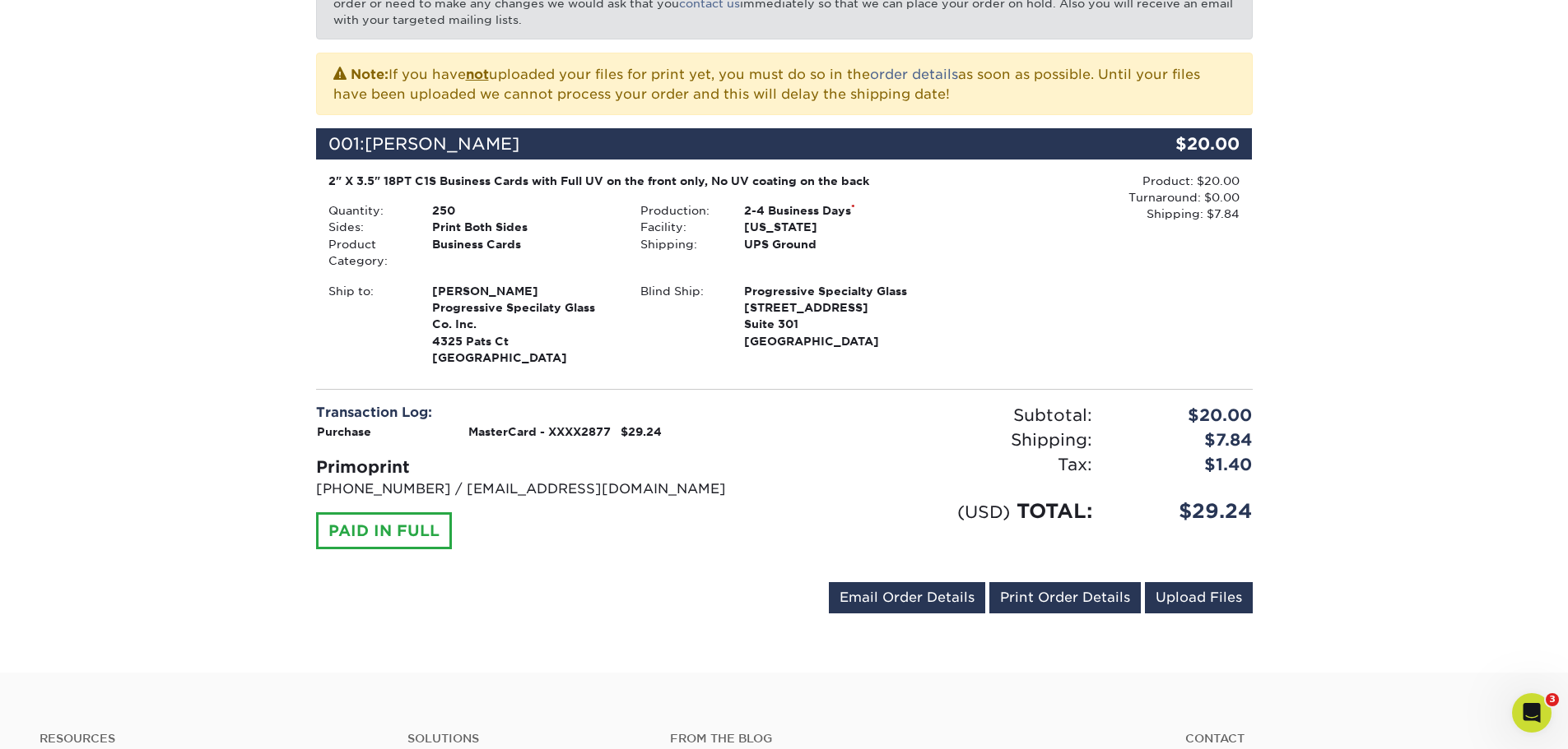
scroll to position [493, 0]
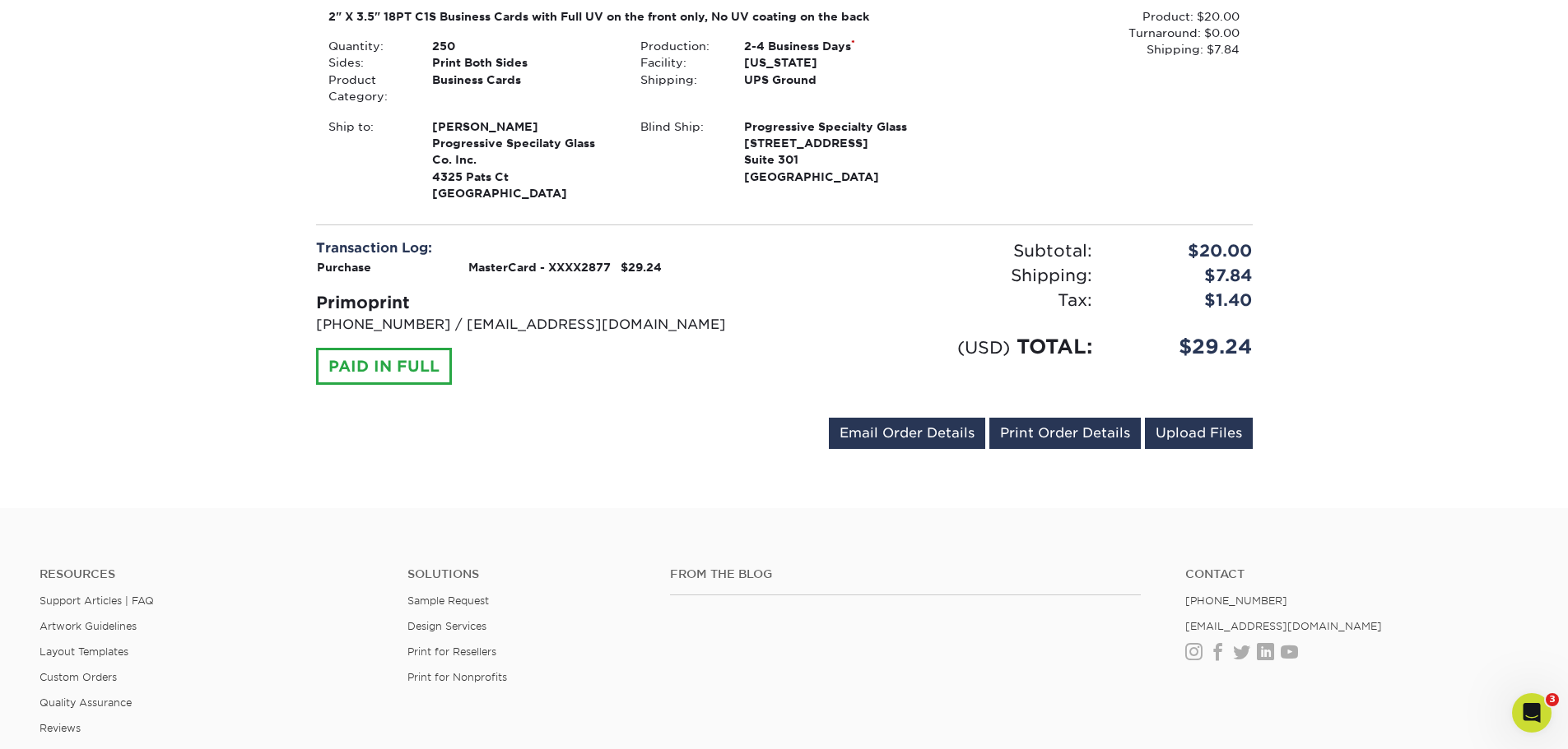
click at [1456, 204] on div "Your order has been placed! Order #: 25107-95826-22437 10/07/2025 9:58am Go to …" at bounding box center [784, 81] width 1568 height 853
